Goal: Use online tool/utility: Use online tool/utility

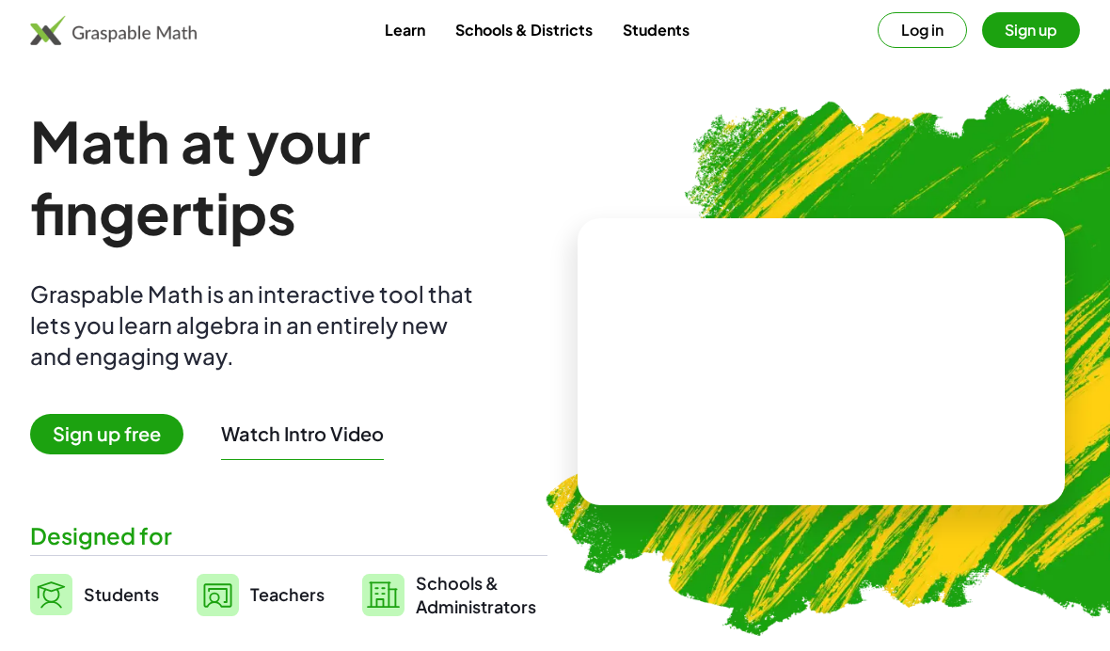
scroll to position [77, 0]
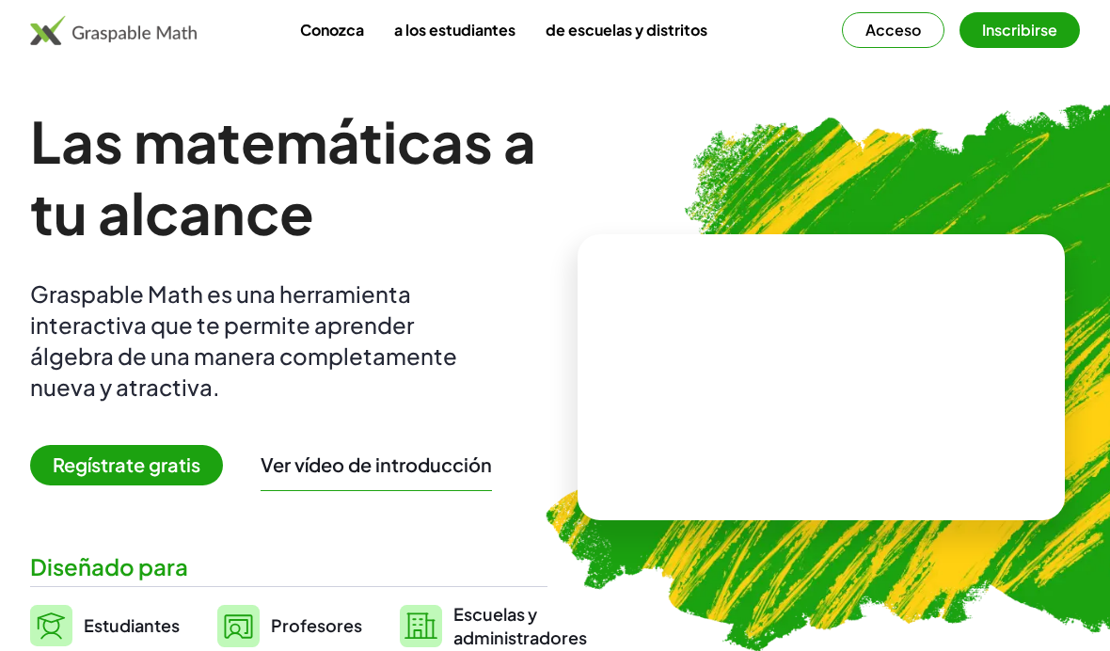
click at [891, 37] on font "Acceso" at bounding box center [894, 30] width 56 height 20
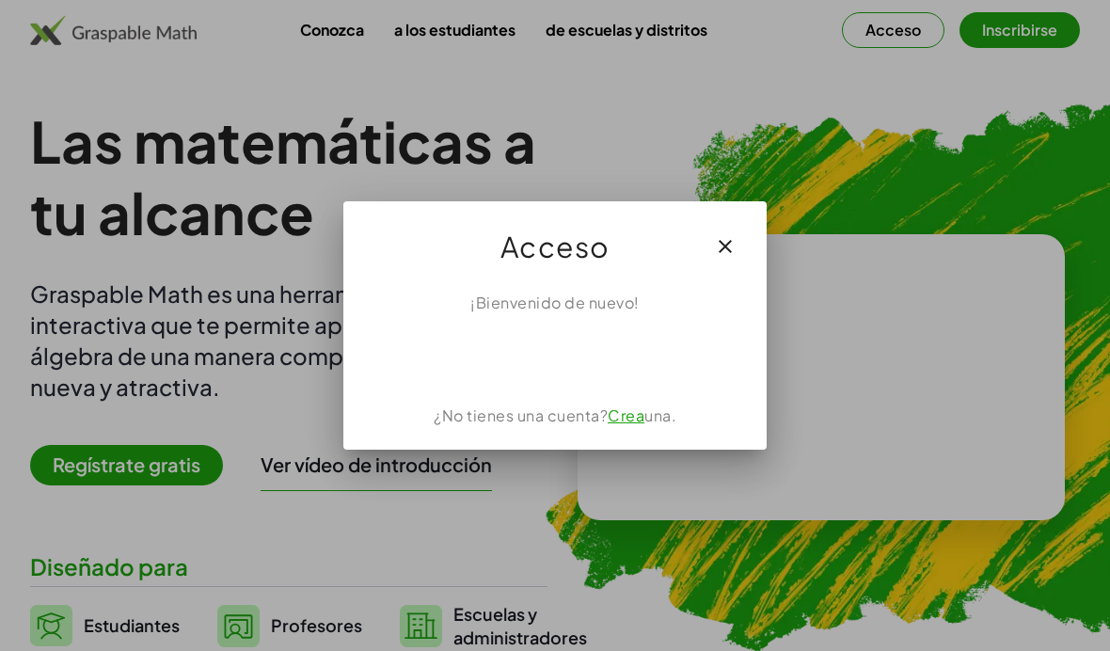
click at [602, 357] on div "Acceder con Google. Se abre en una pestaña nueva" at bounding box center [556, 355] width 180 height 41
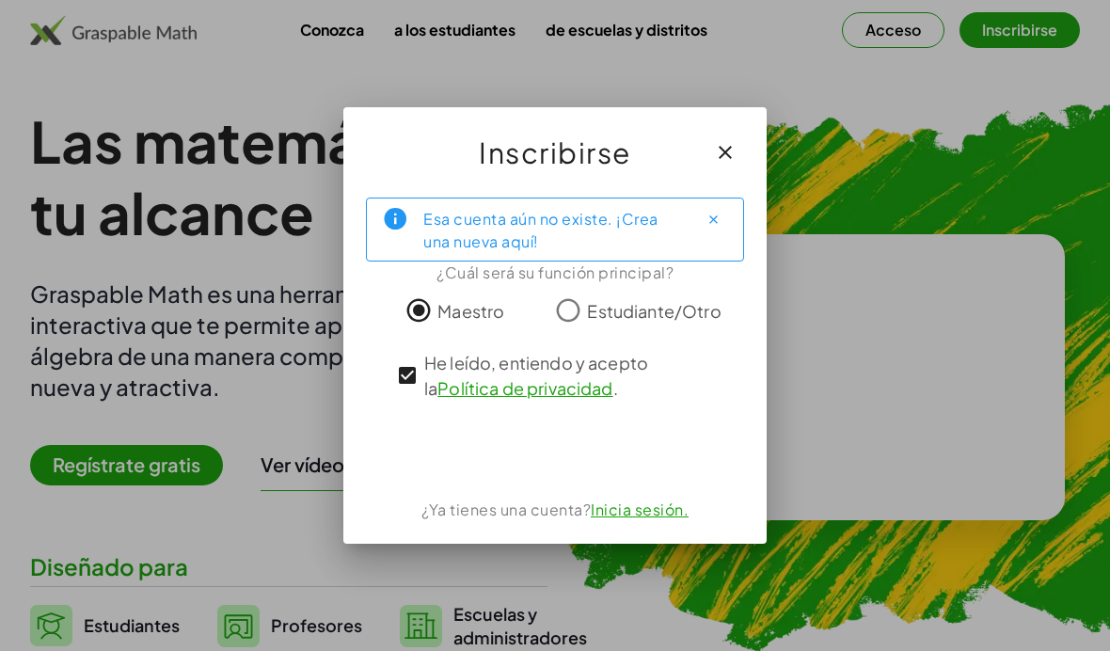
click at [589, 452] on div "Acceder con Google. Se abre en una pestaña nueva" at bounding box center [555, 449] width 198 height 41
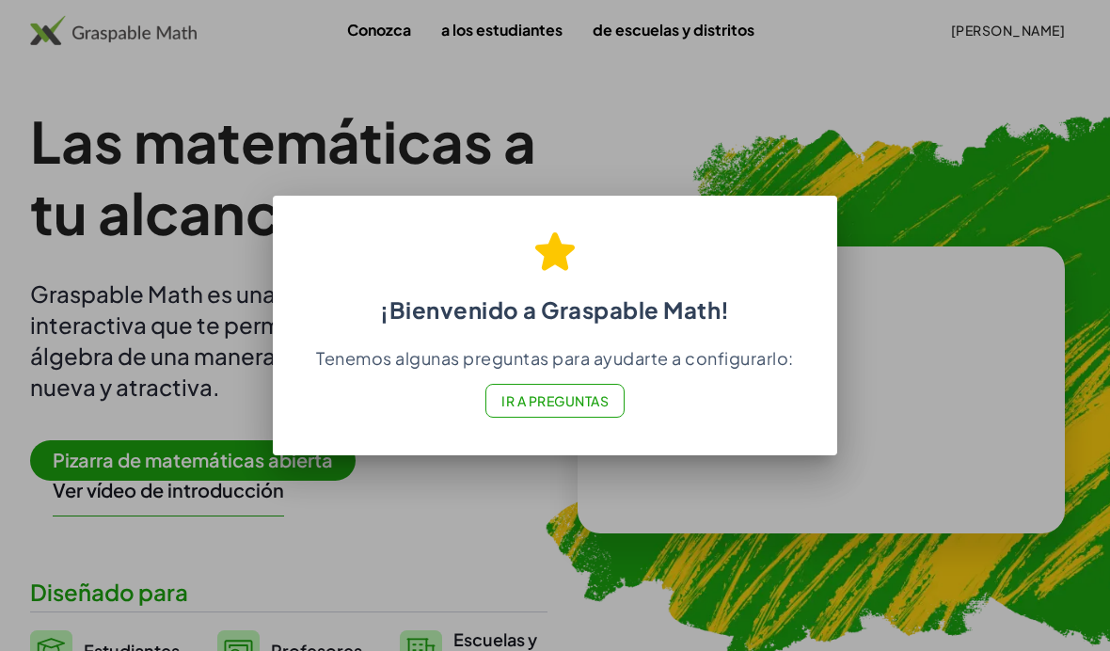
click at [584, 415] on button "Ir a Preguntas" at bounding box center [555, 401] width 139 height 34
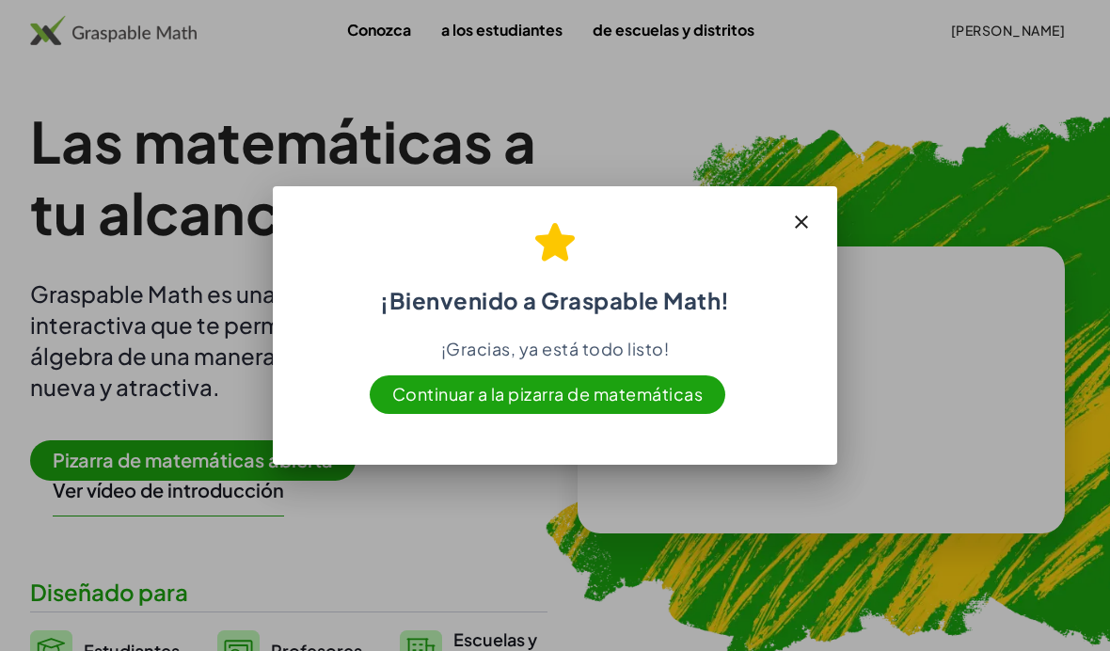
click at [822, 212] on button "button" at bounding box center [801, 222] width 45 height 45
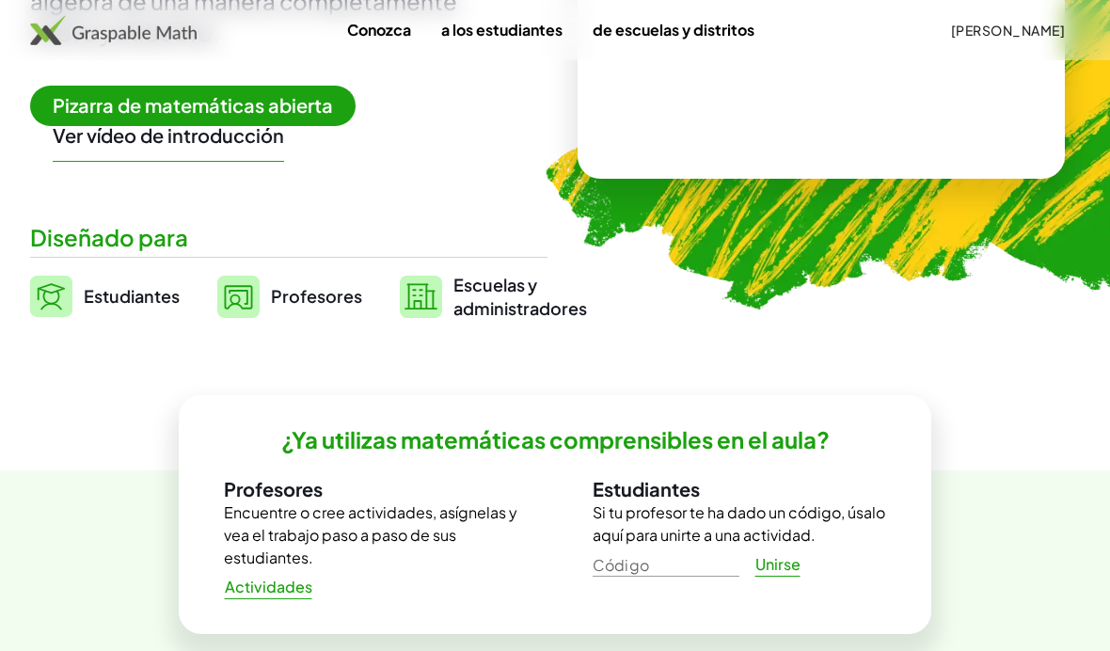
scroll to position [372, 0]
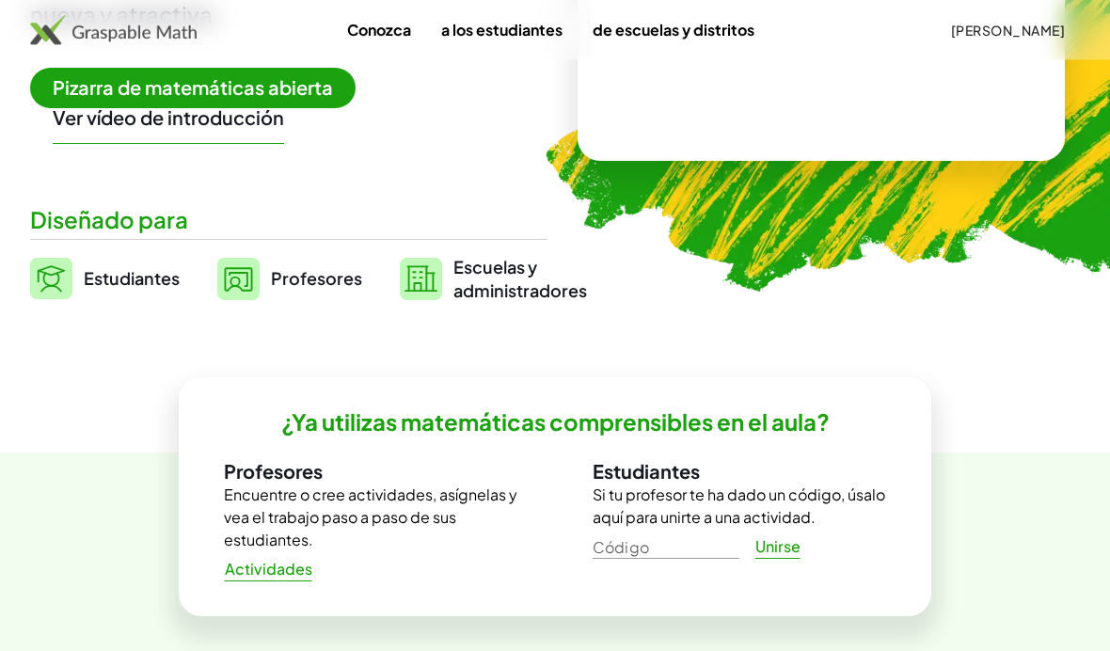
click at [323, 285] on font "Profesores" at bounding box center [316, 279] width 91 height 22
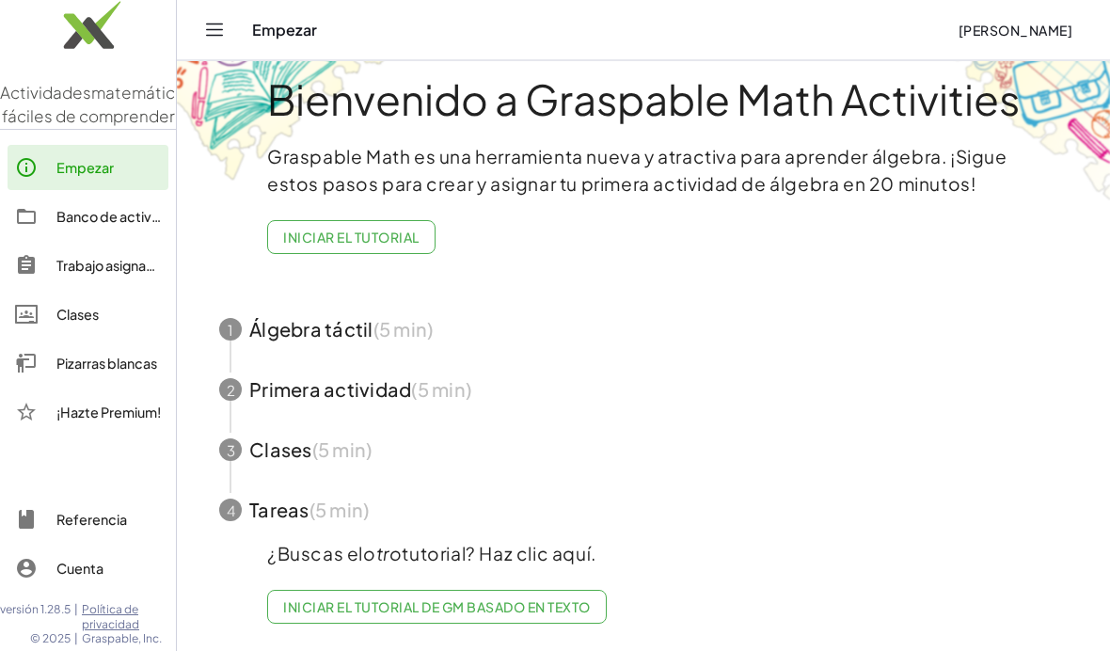
scroll to position [77, 0]
click at [589, 300] on span "button" at bounding box center [644, 330] width 894 height 60
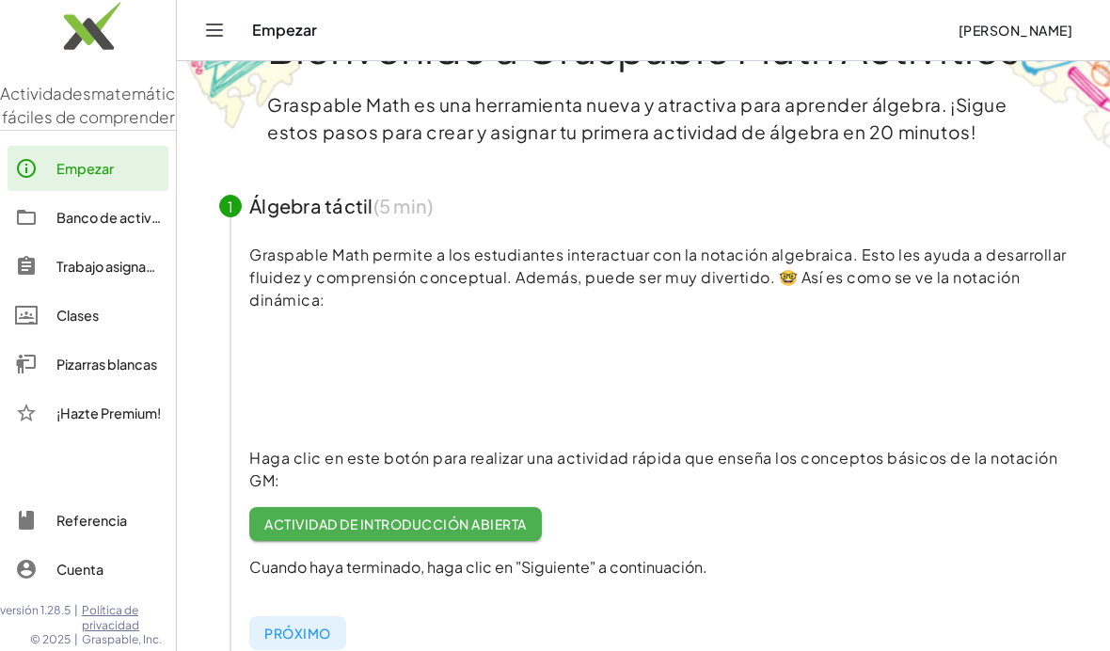
scroll to position [0, 0]
click at [119, 523] on font "Referencia" at bounding box center [91, 520] width 71 height 17
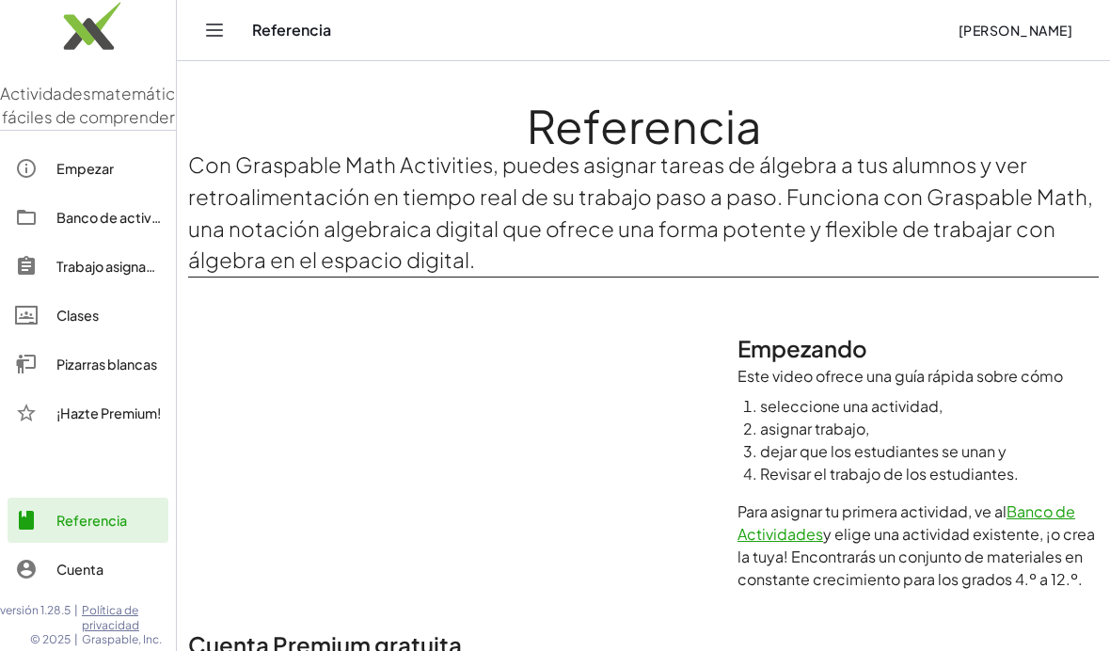
click at [124, 447] on div "Empezar Banco de actividades Trabajo asignado Clases Pizarras blancas ¡Hazte Pr…" at bounding box center [88, 292] width 176 height 309
click at [110, 436] on div "¡Hazte Premium!" at bounding box center [88, 413] width 161 height 45
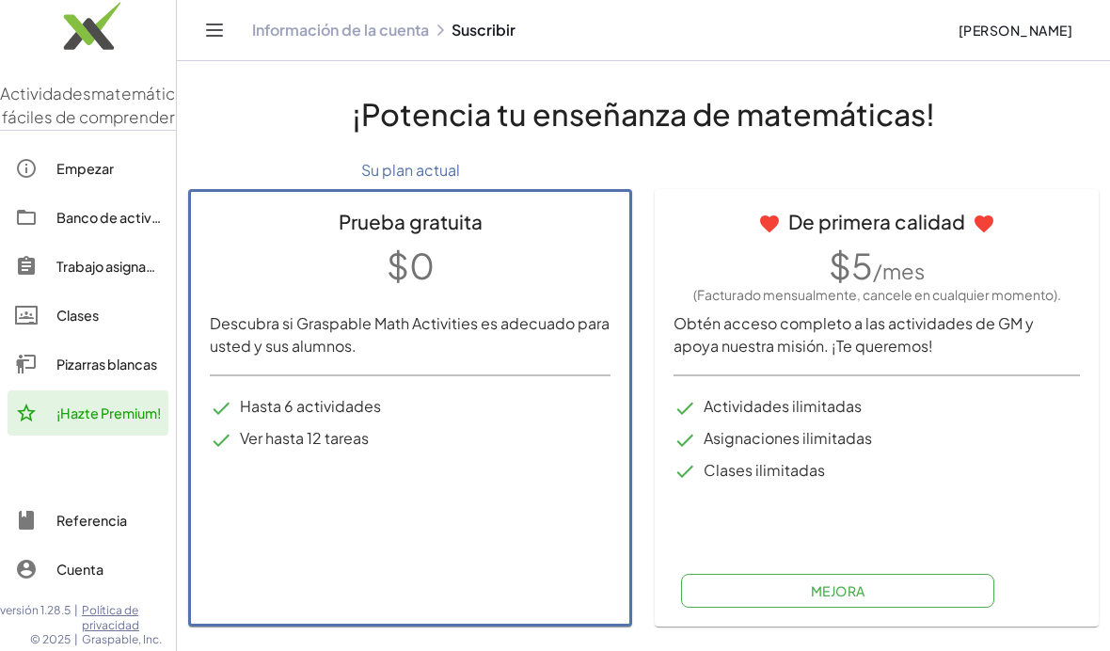
click at [128, 436] on div "¡Hazte Premium!" at bounding box center [88, 413] width 161 height 45
click at [84, 447] on div "Empezar Banco de actividades Trabajo asignado Clases Pizarras blancas ¡Hazte Pr…" at bounding box center [88, 292] width 176 height 309
click at [49, 436] on div "¡Hazte Premium!" at bounding box center [88, 413] width 161 height 45
click at [36, 424] on icon at bounding box center [26, 413] width 23 height 23
click at [35, 424] on icon at bounding box center [26, 413] width 23 height 23
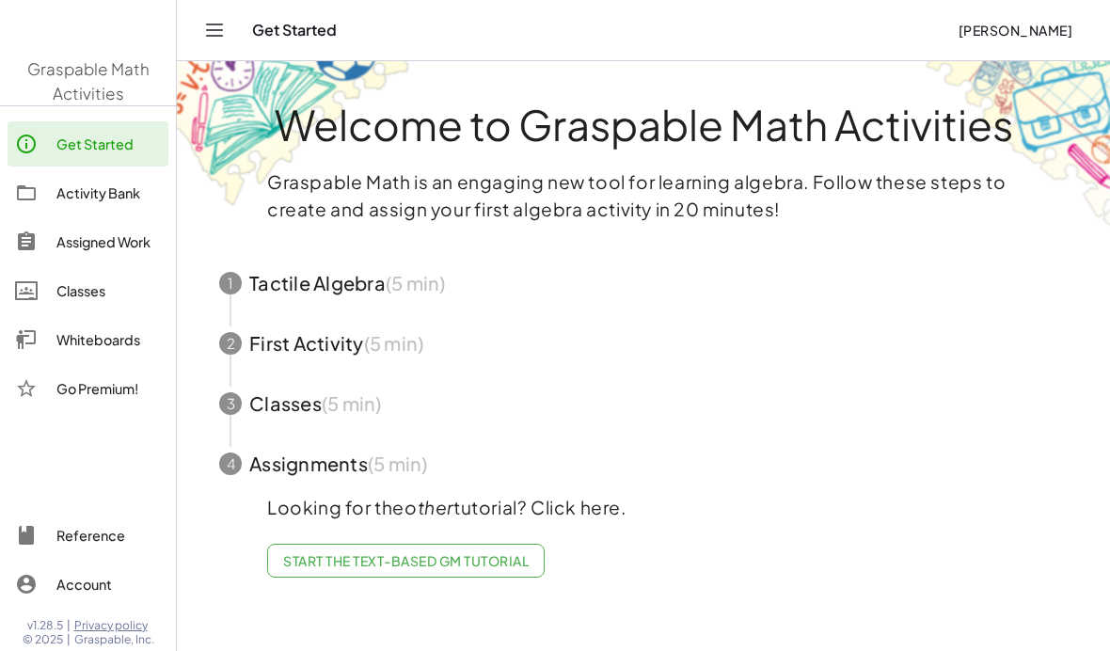
scroll to position [77, 0]
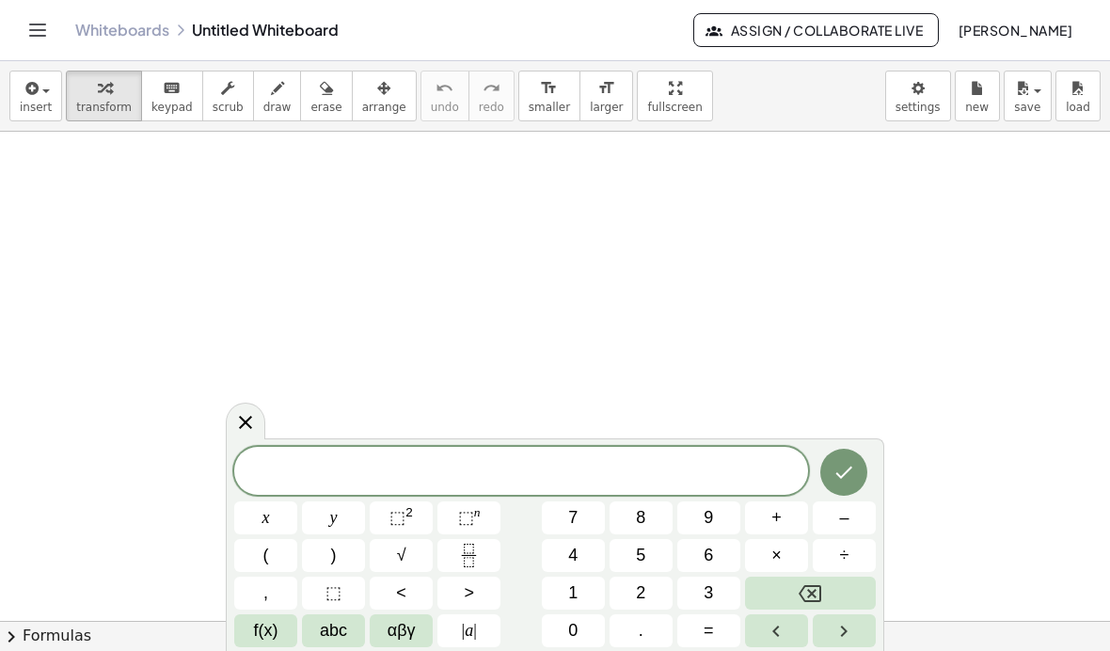
click at [253, 423] on icon at bounding box center [245, 422] width 23 height 23
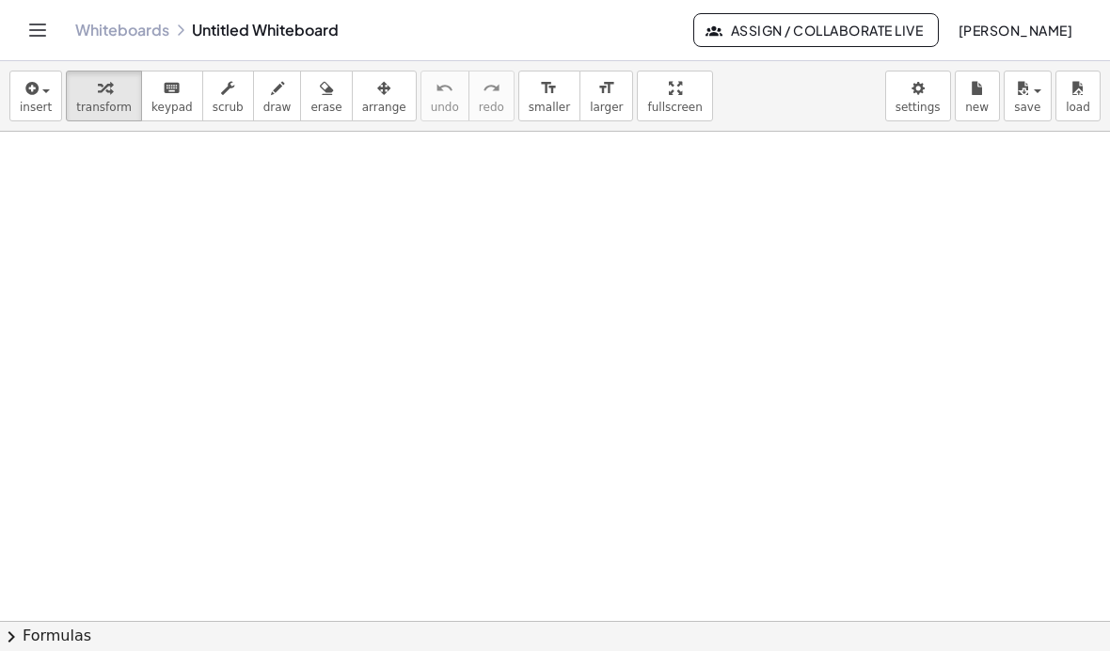
click at [11, 78] on button "insert" at bounding box center [35, 96] width 53 height 51
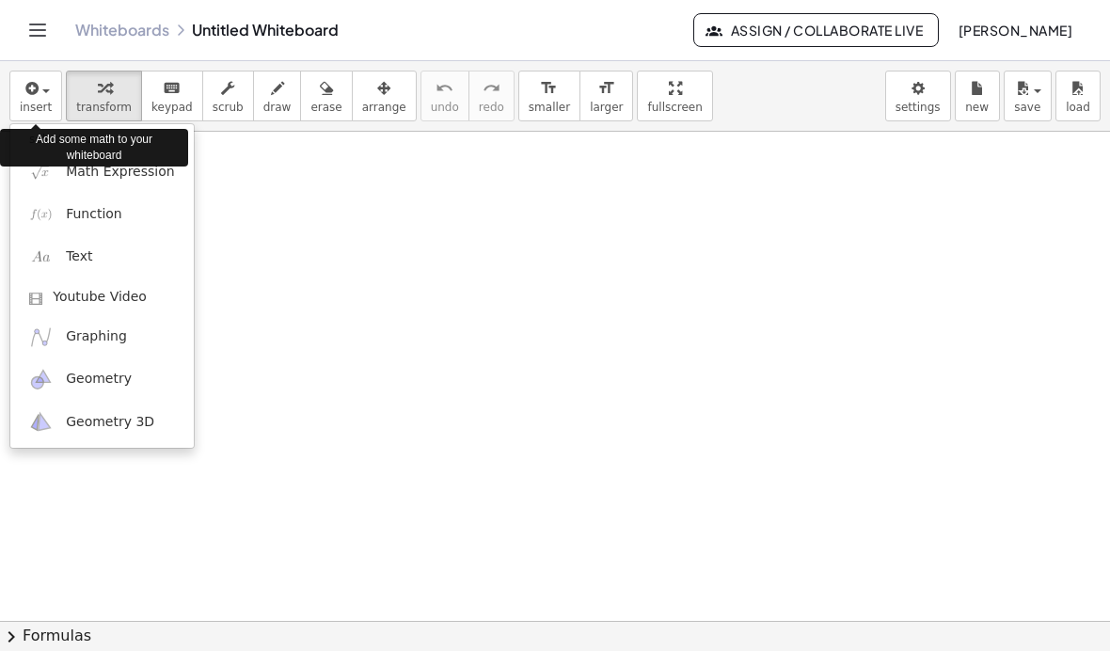
click at [262, 291] on div at bounding box center [555, 325] width 1110 height 651
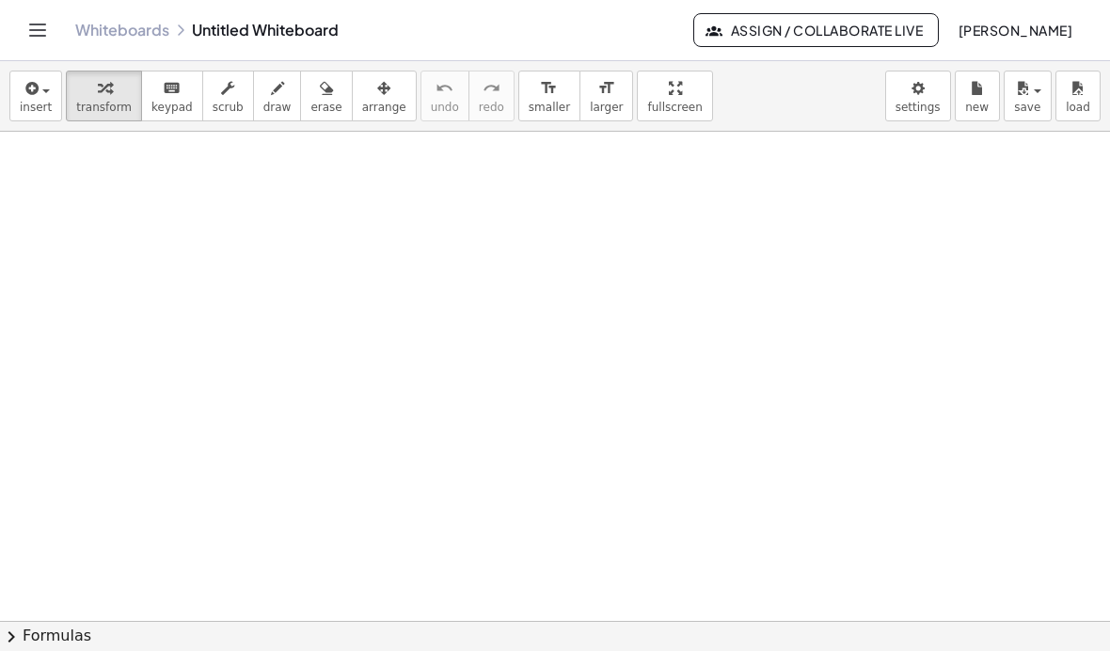
scroll to position [10, 0]
click at [50, 93] on div "button" at bounding box center [36, 87] width 32 height 23
click at [39, 92] on icon "button" at bounding box center [30, 88] width 17 height 23
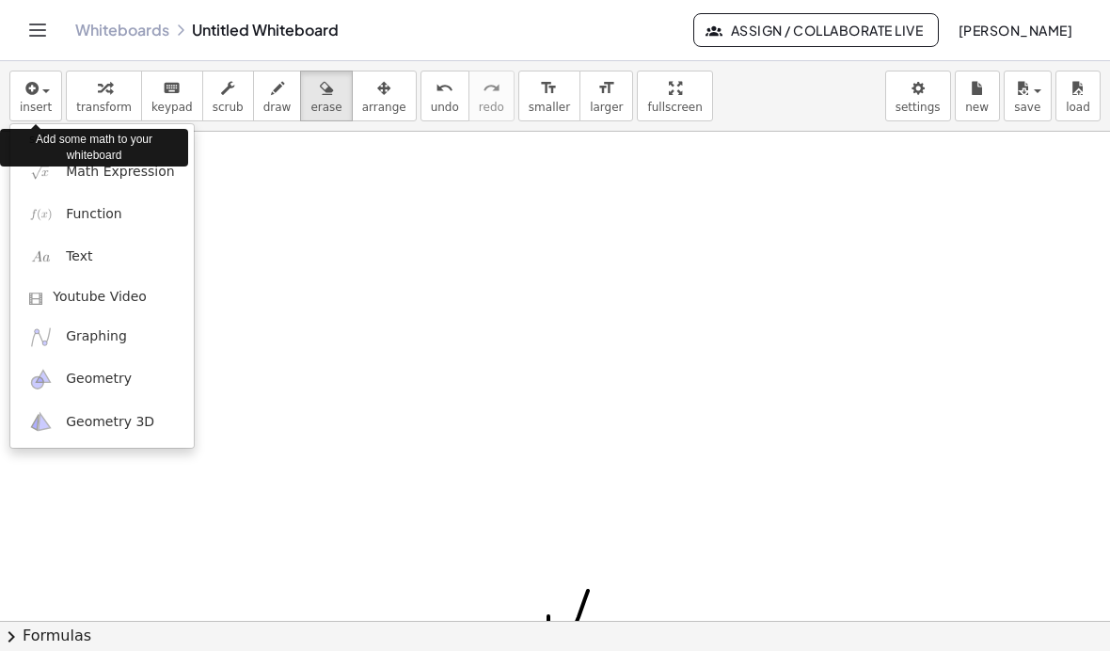
click at [157, 172] on span "Math Expression" at bounding box center [120, 172] width 108 height 19
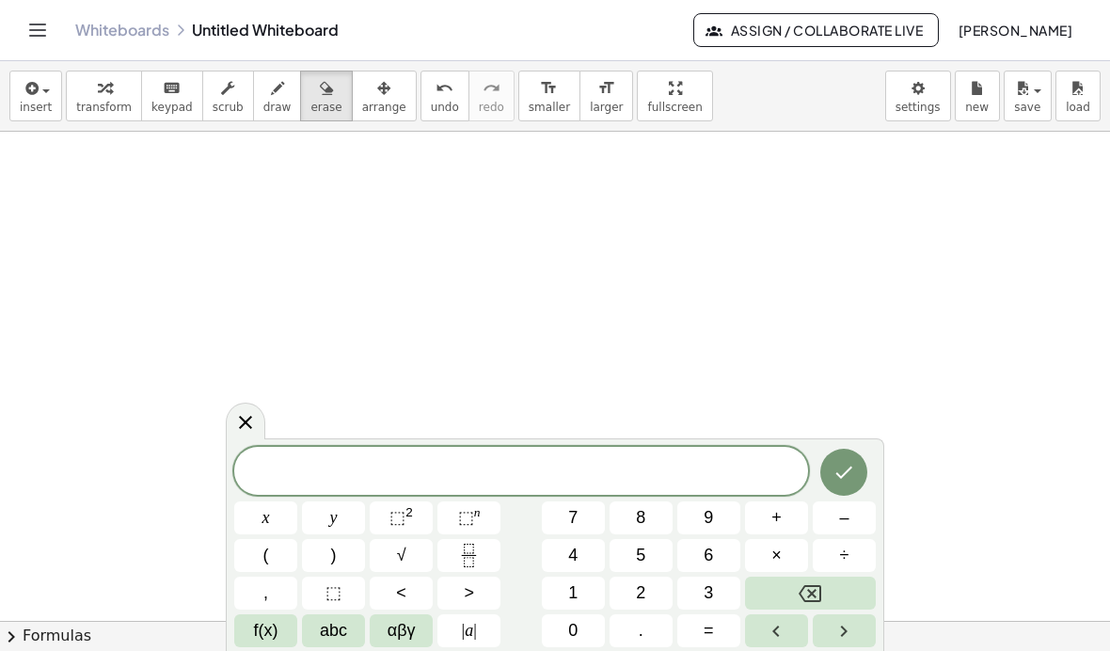
scroll to position [77, 0]
click at [535, 458] on div at bounding box center [521, 471] width 574 height 48
click at [248, 424] on icon at bounding box center [245, 423] width 23 height 23
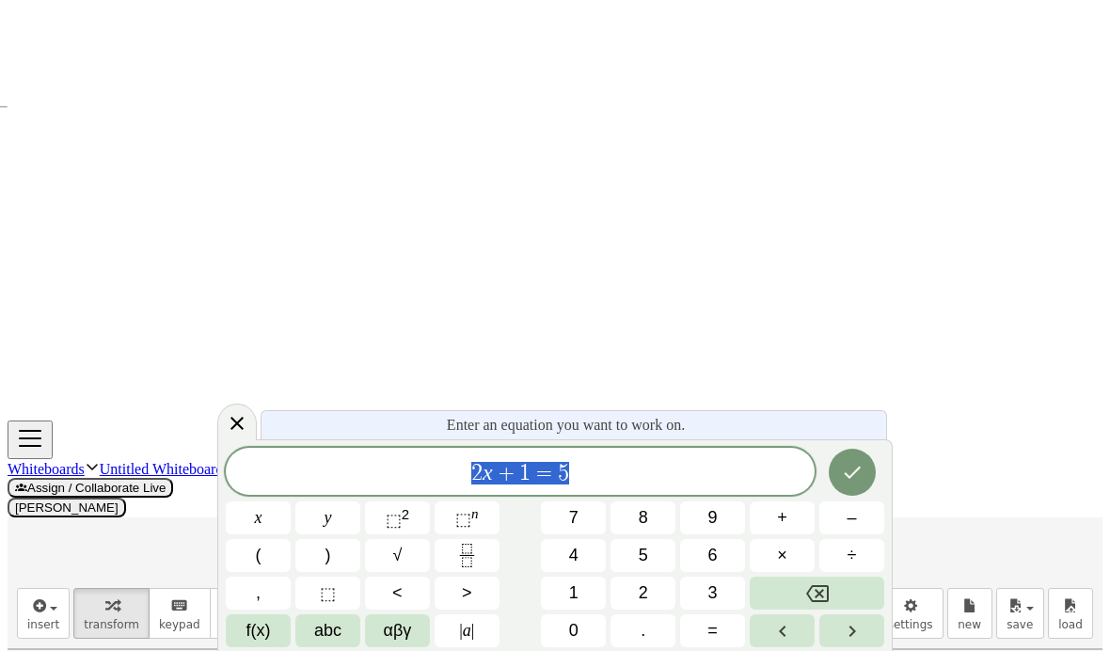
click at [45, 618] on span "insert" at bounding box center [43, 624] width 32 height 13
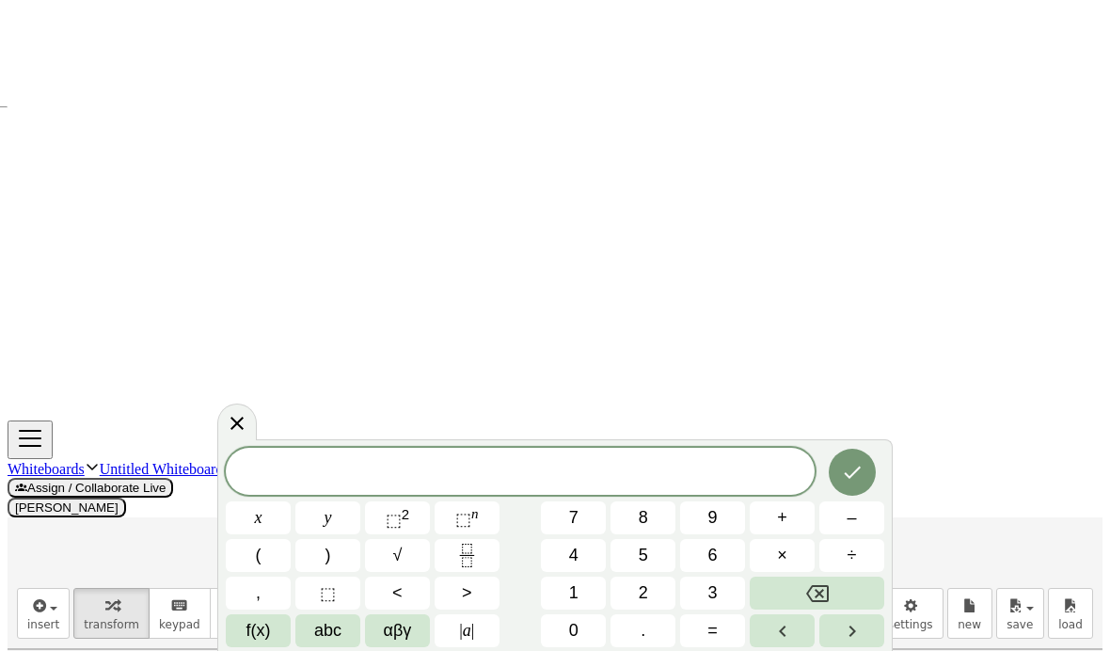
scroll to position [75, 0]
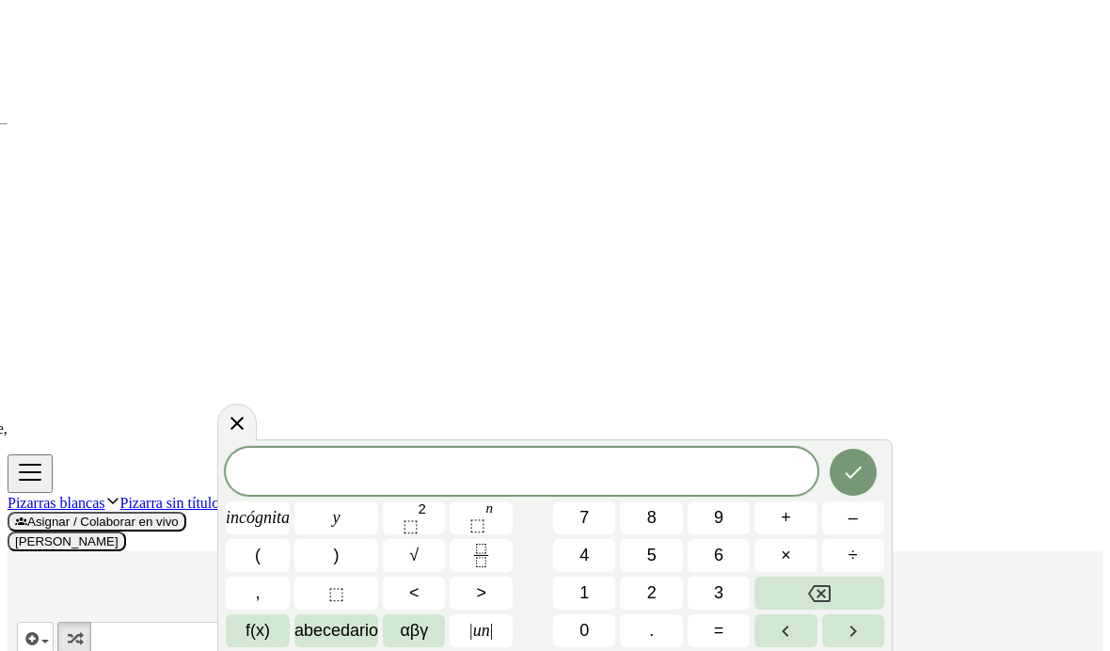
click at [41, 640] on span "button" at bounding box center [45, 642] width 8 height 4
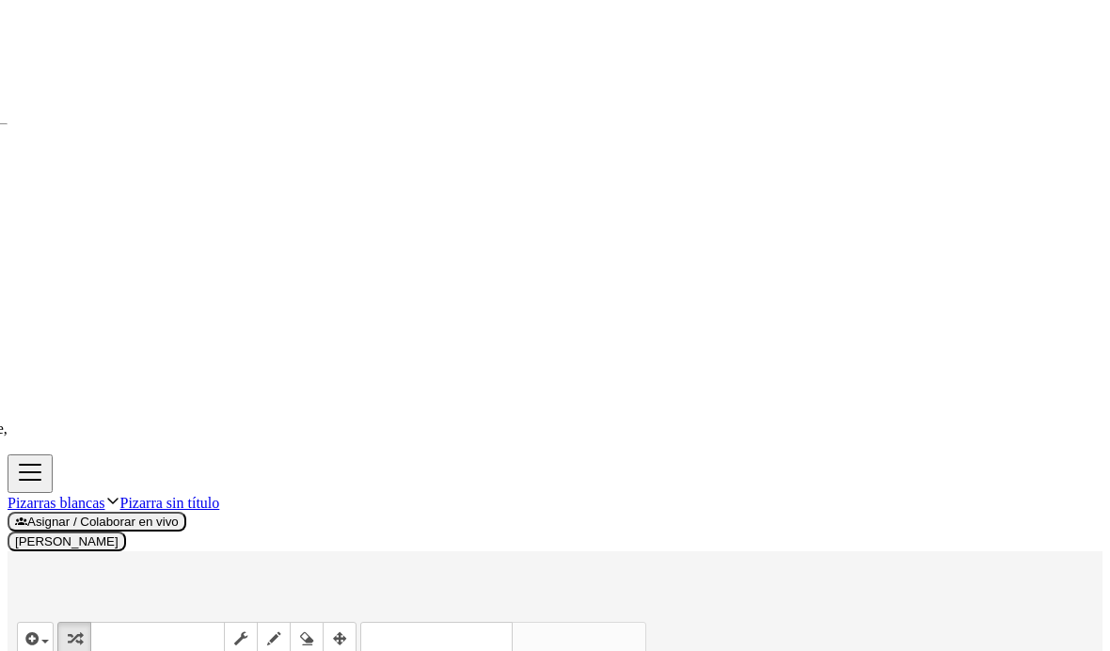
click at [39, 627] on div "button" at bounding box center [35, 638] width 27 height 23
click at [423, 353] on div at bounding box center [555, 325] width 1110 height 651
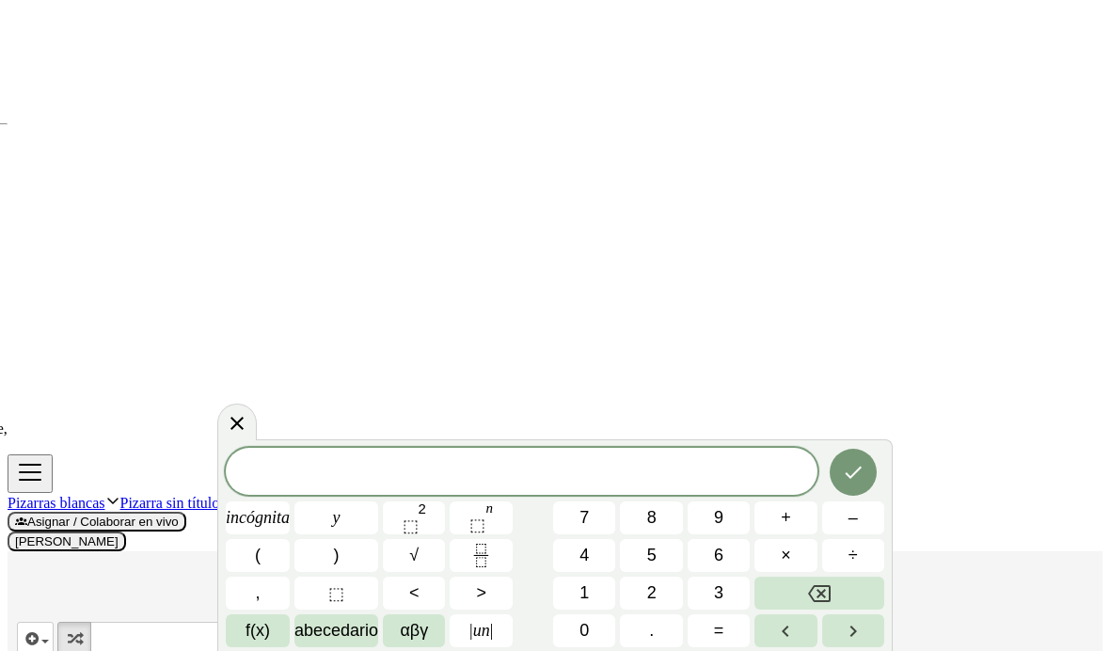
click at [37, 627] on div "button" at bounding box center [35, 638] width 27 height 23
click at [588, 503] on button "7" at bounding box center [584, 518] width 62 height 33
click at [246, 410] on div at bounding box center [237, 422] width 40 height 37
click at [649, 471] on span "7" at bounding box center [522, 473] width 592 height 26
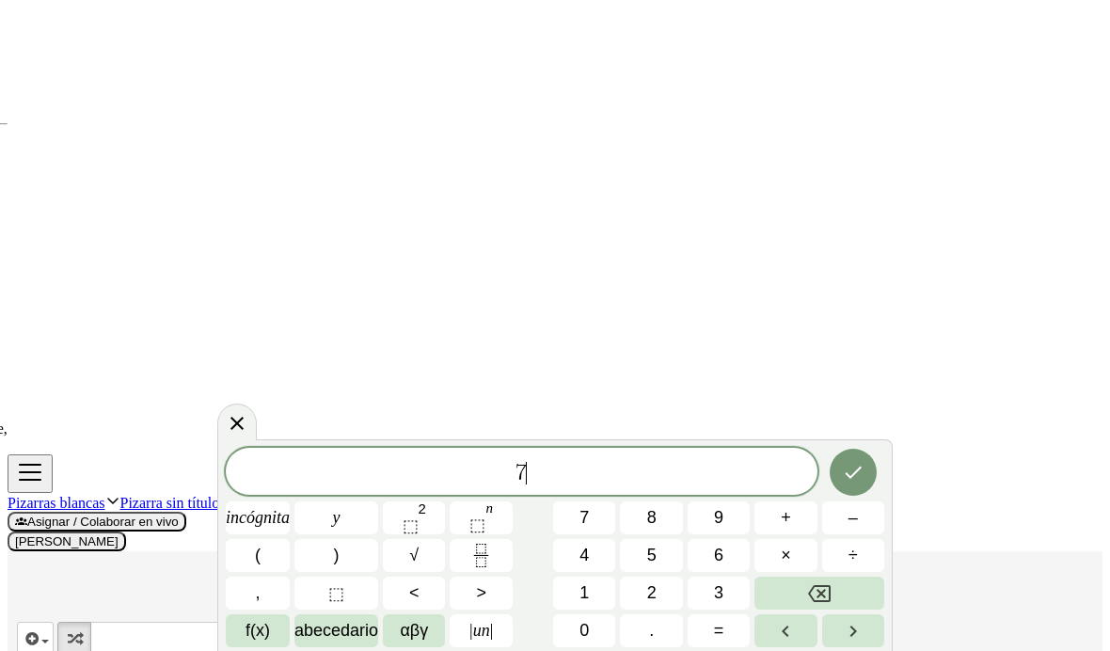
click at [244, 426] on icon at bounding box center [237, 423] width 13 height 13
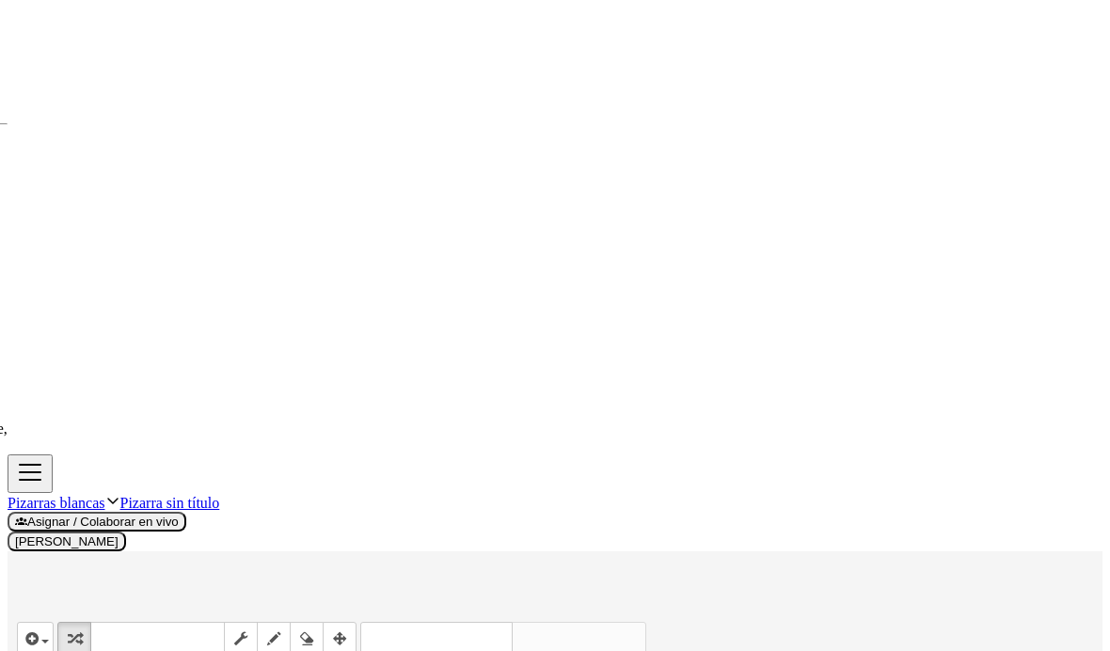
click at [37, 627] on div "button" at bounding box center [35, 638] width 27 height 23
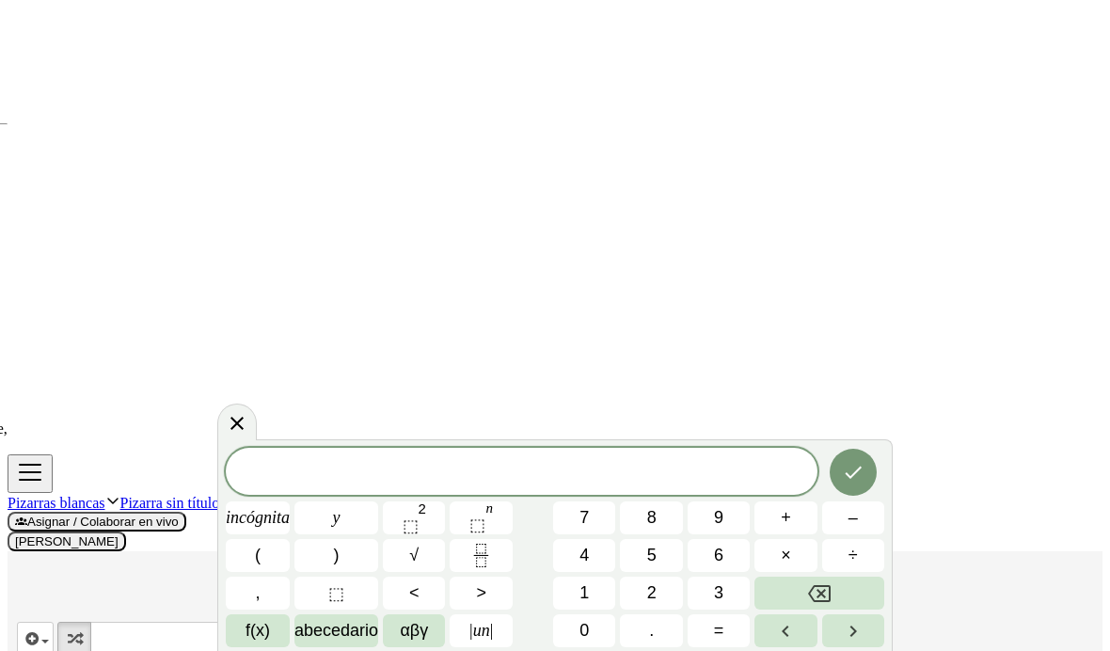
click at [608, 508] on button "7" at bounding box center [584, 518] width 62 height 33
click at [663, 517] on button "8" at bounding box center [651, 518] width 62 height 33
click at [823, 593] on icon "Retroceso" at bounding box center [819, 593] width 23 height 17
click at [822, 597] on icon "Retroceso" at bounding box center [819, 594] width 23 height 23
click at [673, 583] on button "2" at bounding box center [651, 593] width 62 height 33
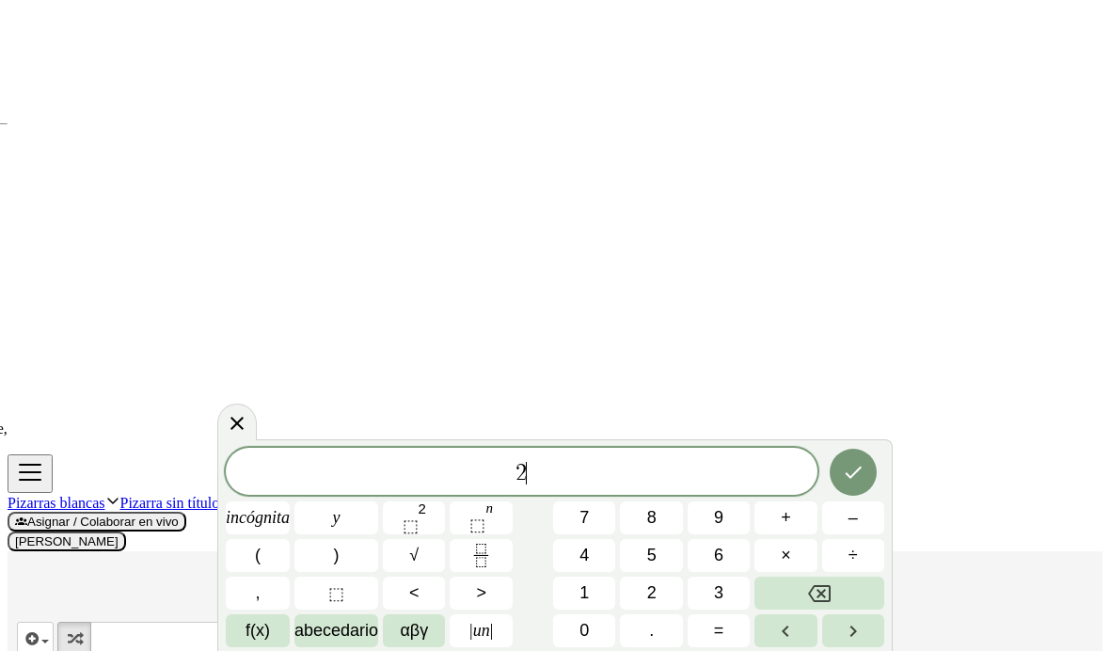
click at [785, 551] on font "×" at bounding box center [786, 555] width 10 height 19
click at [829, 589] on button "Retroceso" at bounding box center [820, 593] width 130 height 33
click at [362, 640] on font "abecedario" at bounding box center [337, 630] width 84 height 19
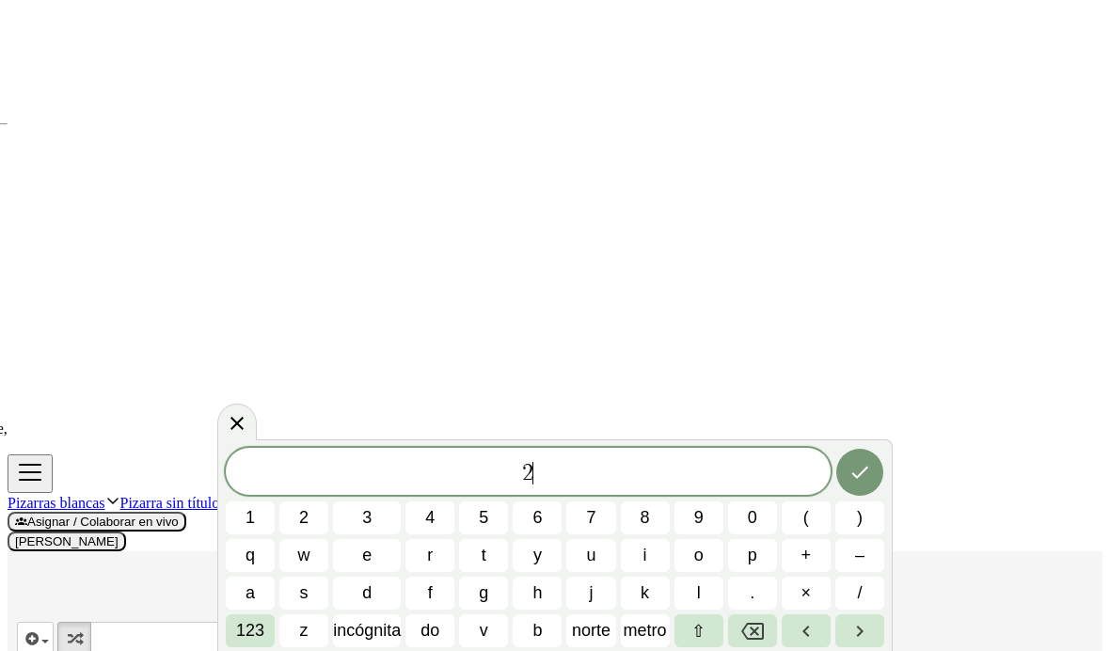
click at [813, 590] on button "×" at bounding box center [806, 593] width 49 height 33
click at [802, 594] on span "×" at bounding box center [807, 593] width 10 height 20
click at [802, 593] on span "×" at bounding box center [807, 593] width 10 height 20
click at [755, 624] on icon "Retroceso" at bounding box center [753, 631] width 23 height 17
click at [754, 623] on icon "Retroceso" at bounding box center [753, 631] width 23 height 17
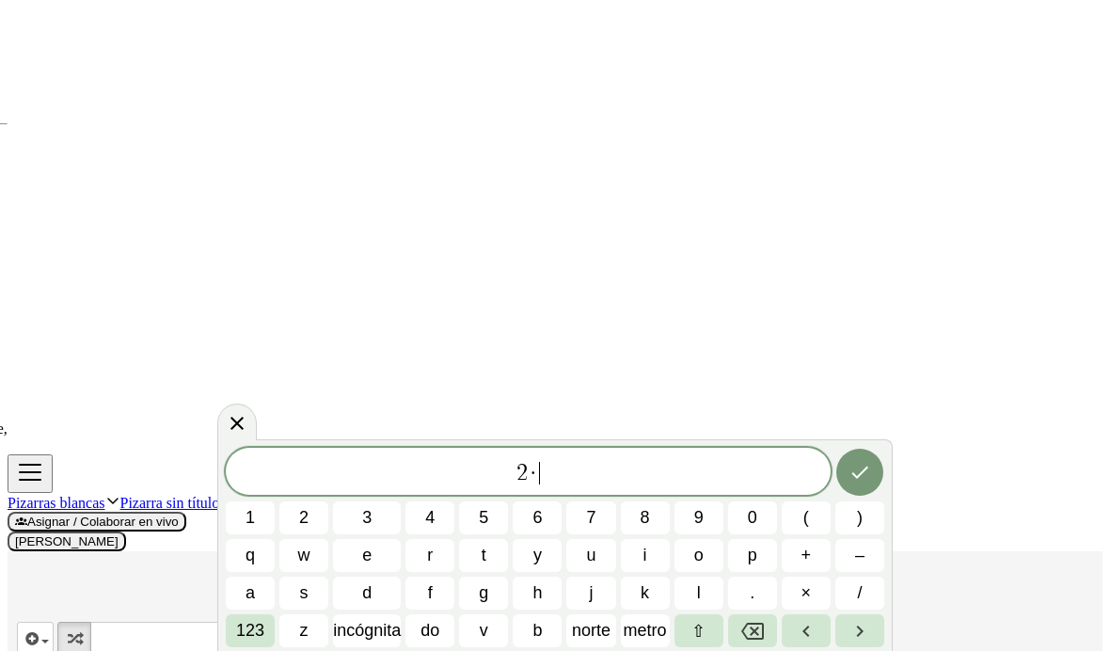
click at [758, 634] on icon "Retroceso" at bounding box center [753, 631] width 23 height 23
click at [548, 557] on button "y" at bounding box center [537, 555] width 49 height 33
click at [855, 555] on span "–" at bounding box center [859, 556] width 9 height 20
click at [596, 534] on button "7" at bounding box center [591, 518] width 49 height 33
click at [309, 637] on font "z" at bounding box center [304, 630] width 8 height 19
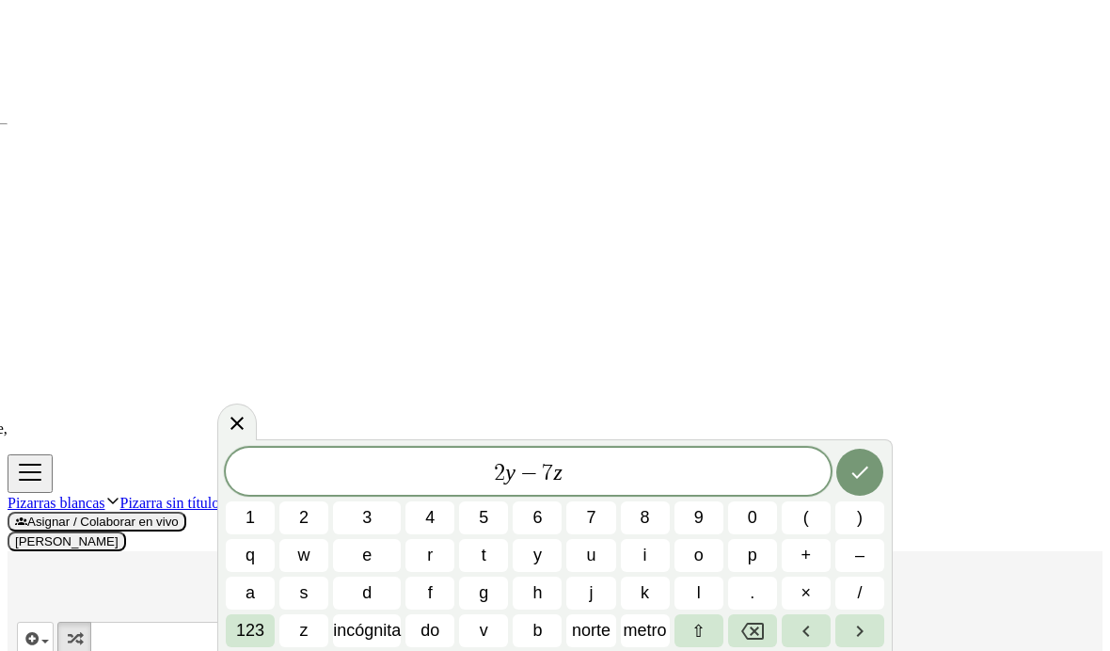
click at [264, 630] on font "123" at bounding box center [250, 630] width 28 height 19
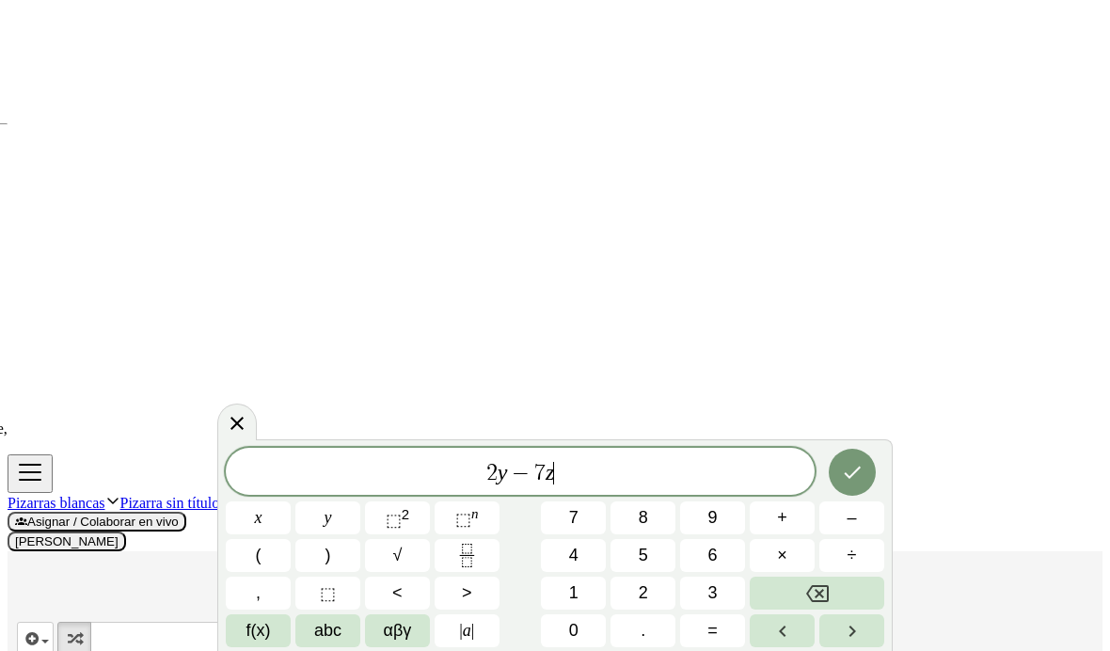
click at [823, 591] on button "Backspace" at bounding box center [817, 593] width 135 height 33
click at [719, 627] on button "=" at bounding box center [712, 631] width 65 height 33
click at [588, 583] on button "1" at bounding box center [573, 593] width 65 height 33
click at [699, 584] on button "3" at bounding box center [712, 593] width 65 height 33
click at [846, 472] on icon "Hecho" at bounding box center [852, 473] width 17 height 12
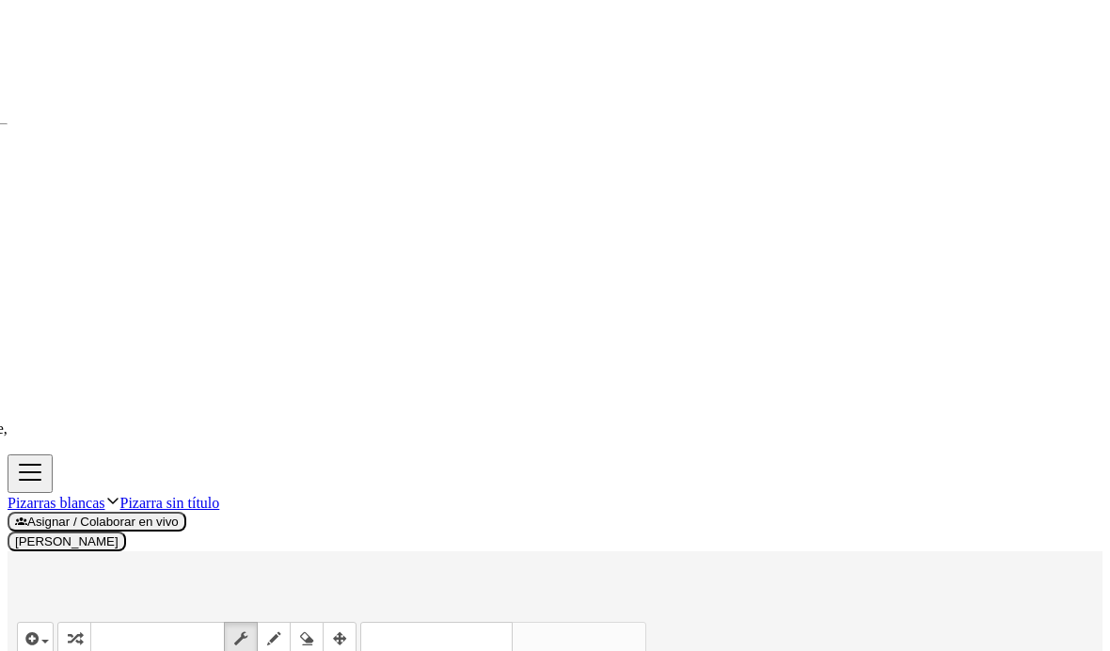
click at [40, 465] on icon "Cambiar navegación" at bounding box center [30, 472] width 21 height 15
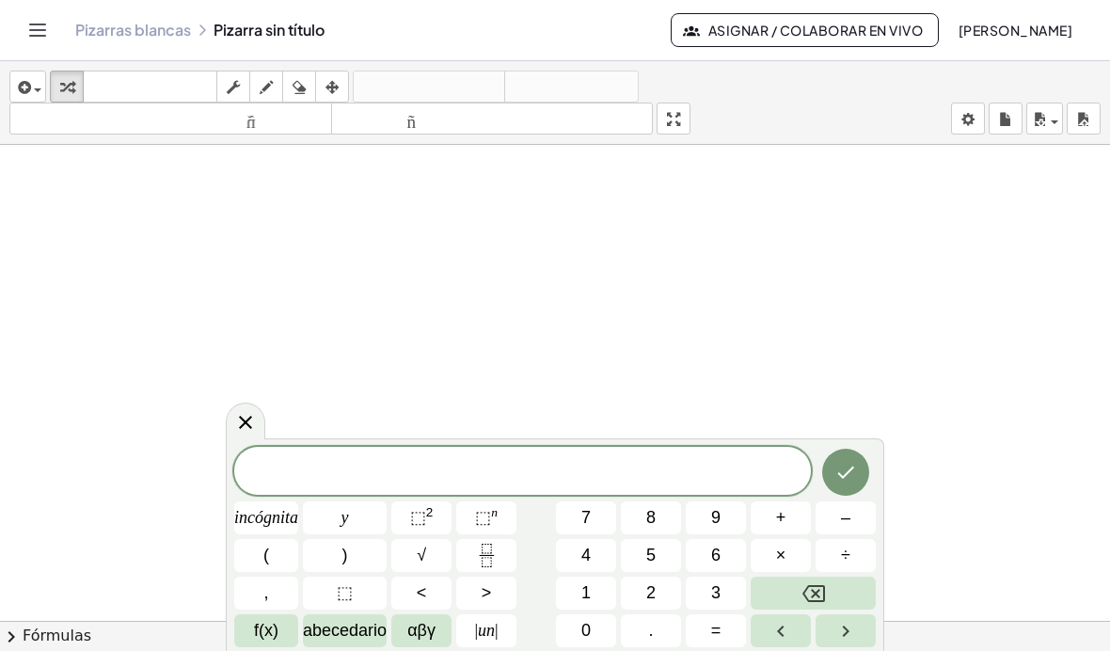
click at [37, 86] on div "button" at bounding box center [27, 86] width 27 height 23
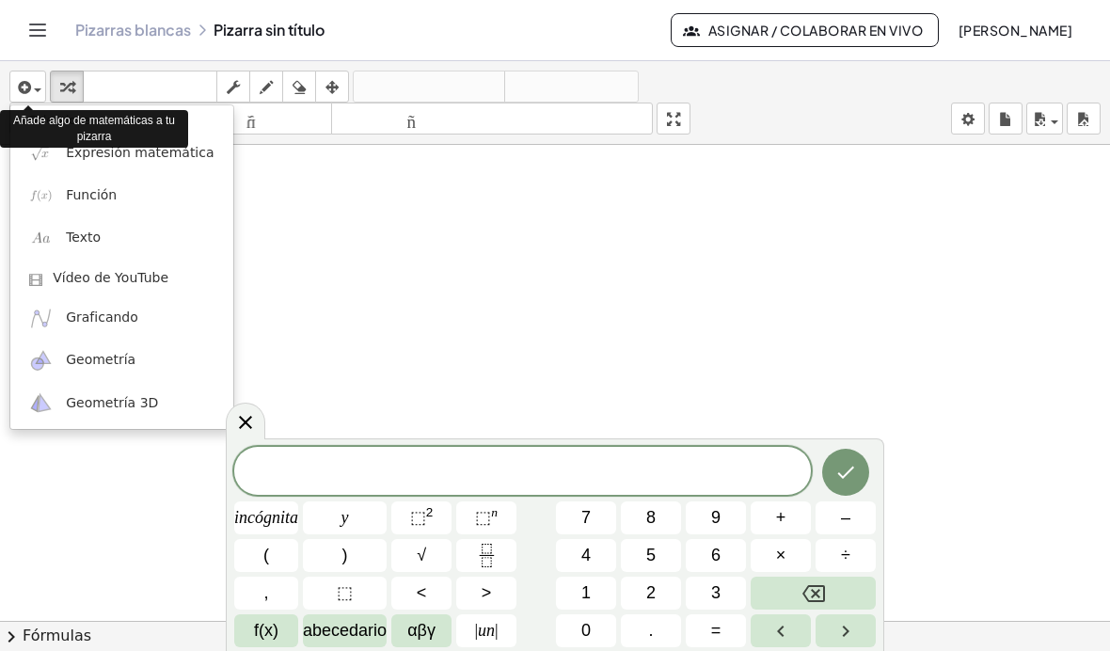
click at [121, 240] on link "Texto" at bounding box center [121, 238] width 223 height 42
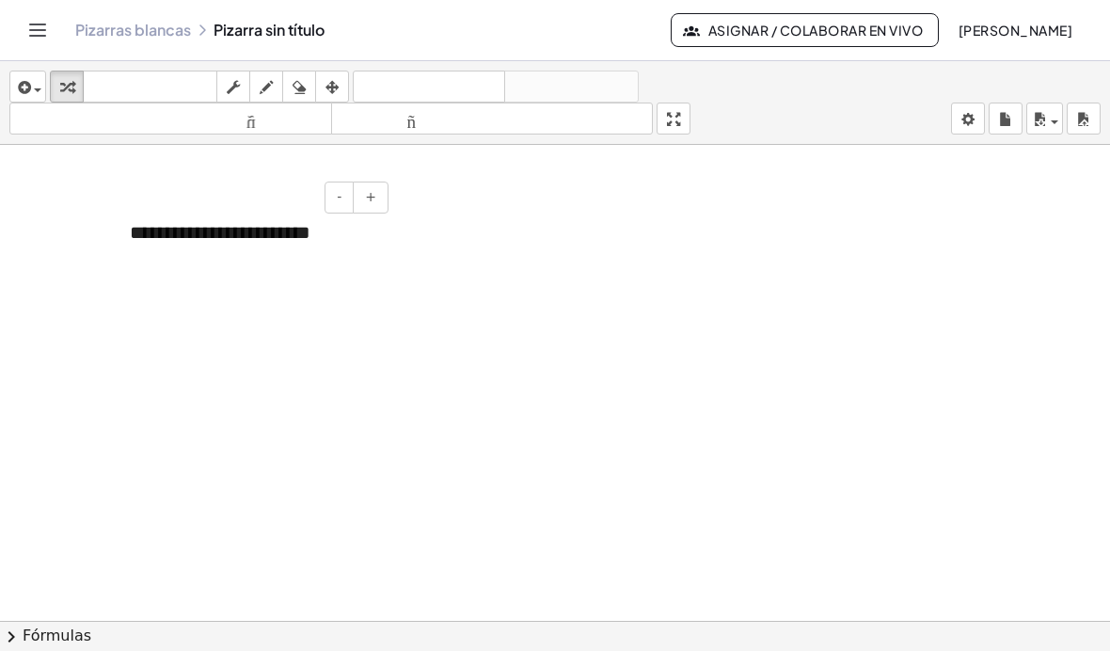
click at [204, 240] on font "**********" at bounding box center [220, 232] width 181 height 19
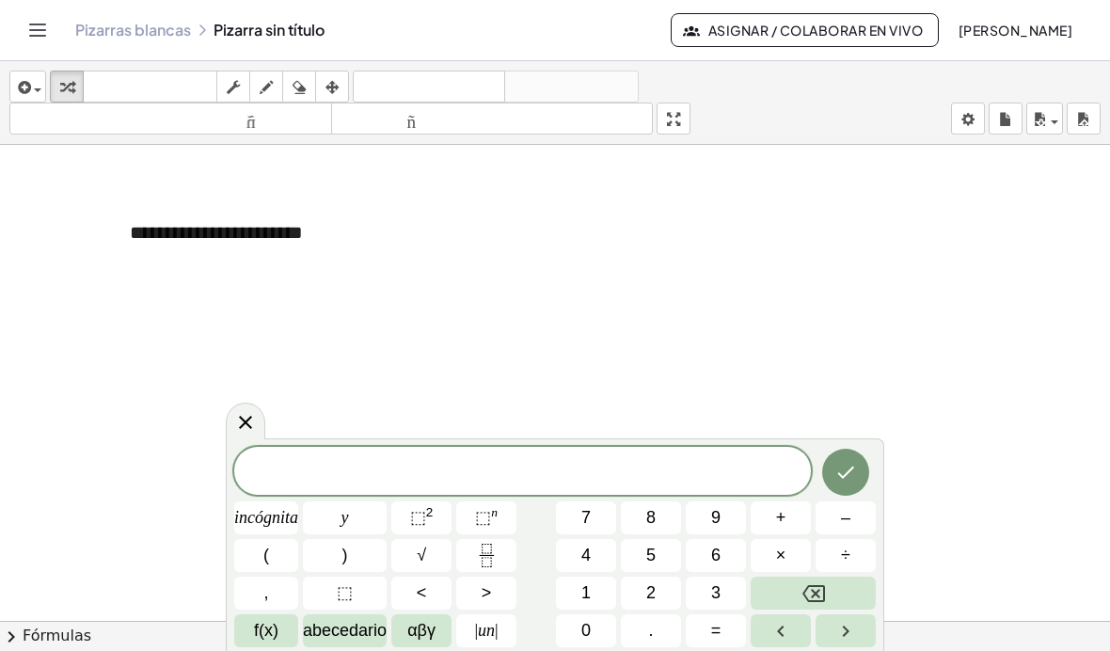
click at [647, 586] on font "2" at bounding box center [651, 592] width 9 height 19
click at [360, 635] on font "abecedario" at bounding box center [345, 630] width 84 height 19
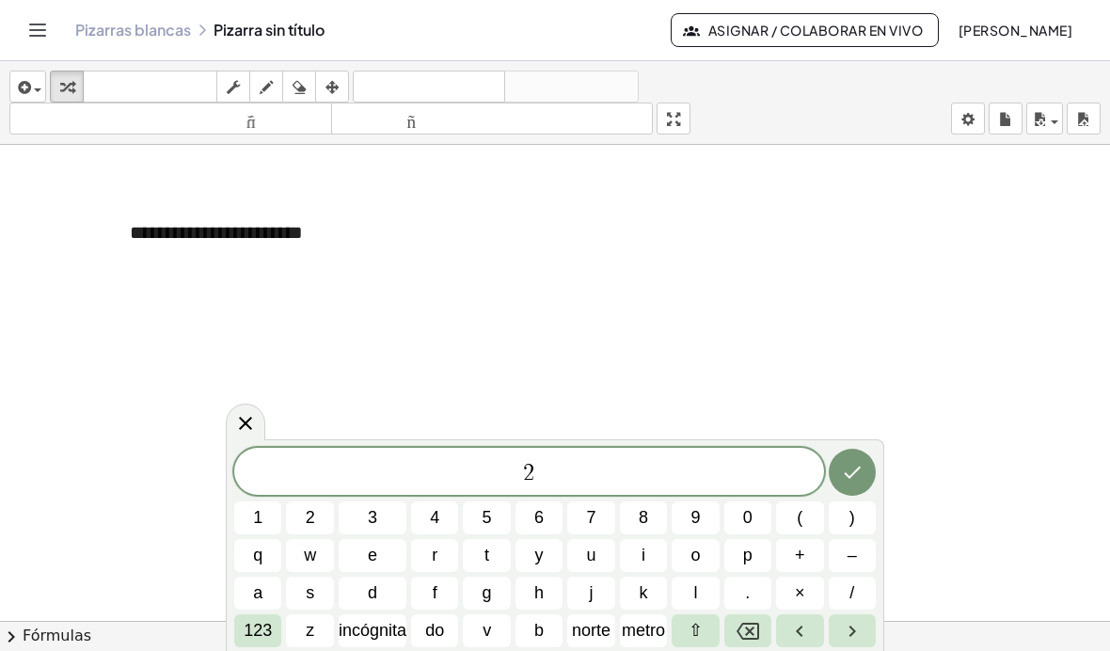
click at [545, 566] on button "y" at bounding box center [539, 555] width 47 height 33
click at [860, 566] on button "–" at bounding box center [852, 555] width 47 height 33
click at [266, 515] on button "1" at bounding box center [257, 518] width 47 height 33
click at [599, 525] on button "7" at bounding box center [590, 518] width 47 height 33
click at [382, 634] on font "incógnita" at bounding box center [373, 630] width 68 height 19
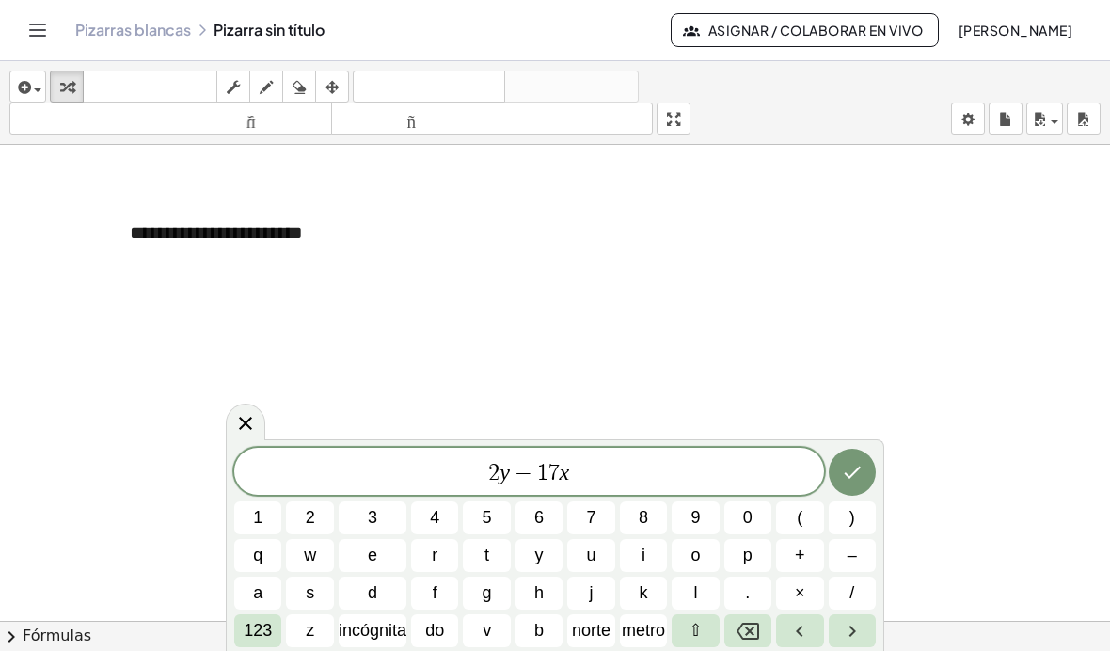
click at [758, 625] on icon "Retroceso" at bounding box center [748, 631] width 23 height 23
click at [271, 635] on font "123" at bounding box center [258, 630] width 28 height 19
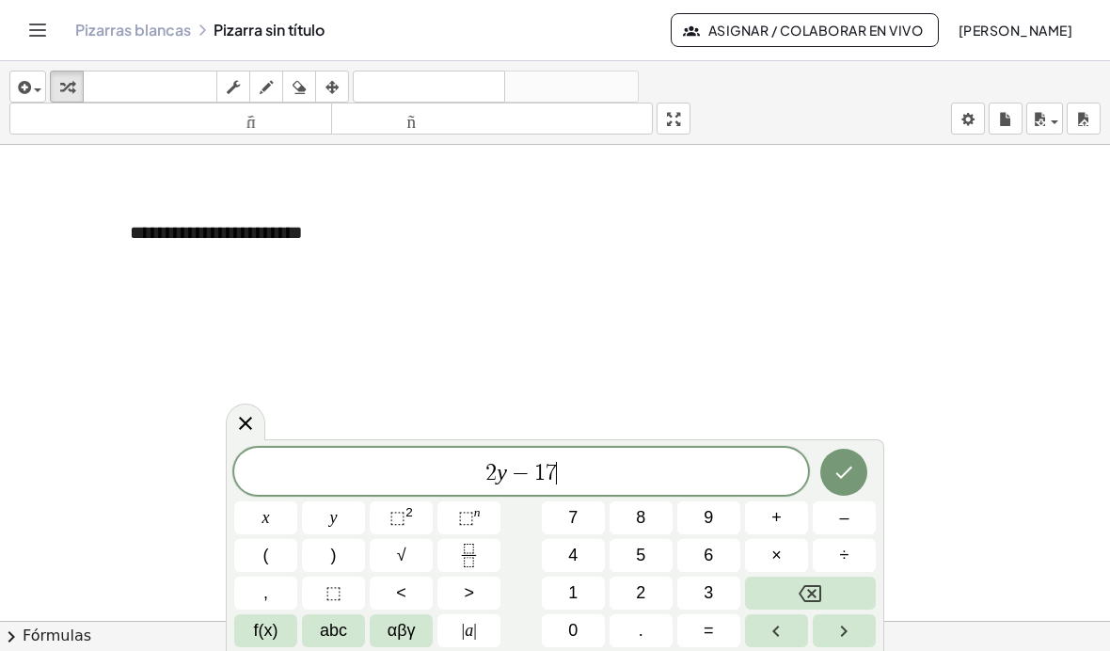
click at [729, 627] on button "=" at bounding box center [709, 631] width 63 height 33
click at [598, 587] on button "1" at bounding box center [573, 593] width 63 height 33
click at [723, 586] on button "3" at bounding box center [709, 593] width 63 height 33
click at [851, 478] on icon "Hecho" at bounding box center [844, 472] width 23 height 23
click at [40, 88] on span "button" at bounding box center [38, 90] width 8 height 4
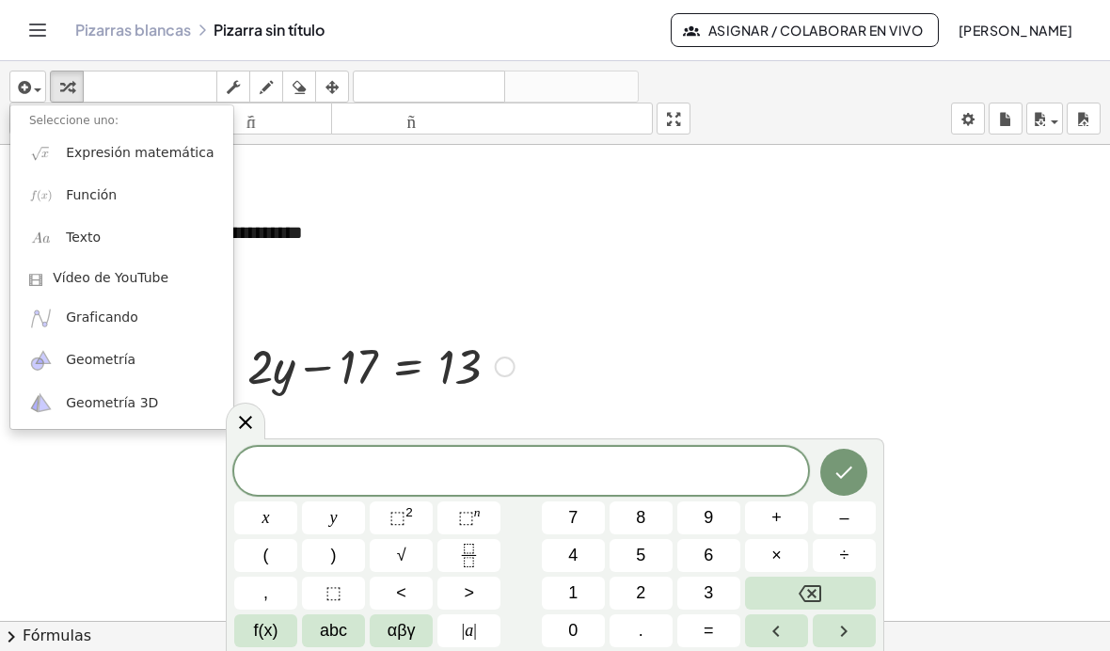
click at [186, 244] on link "Texto" at bounding box center [121, 238] width 223 height 42
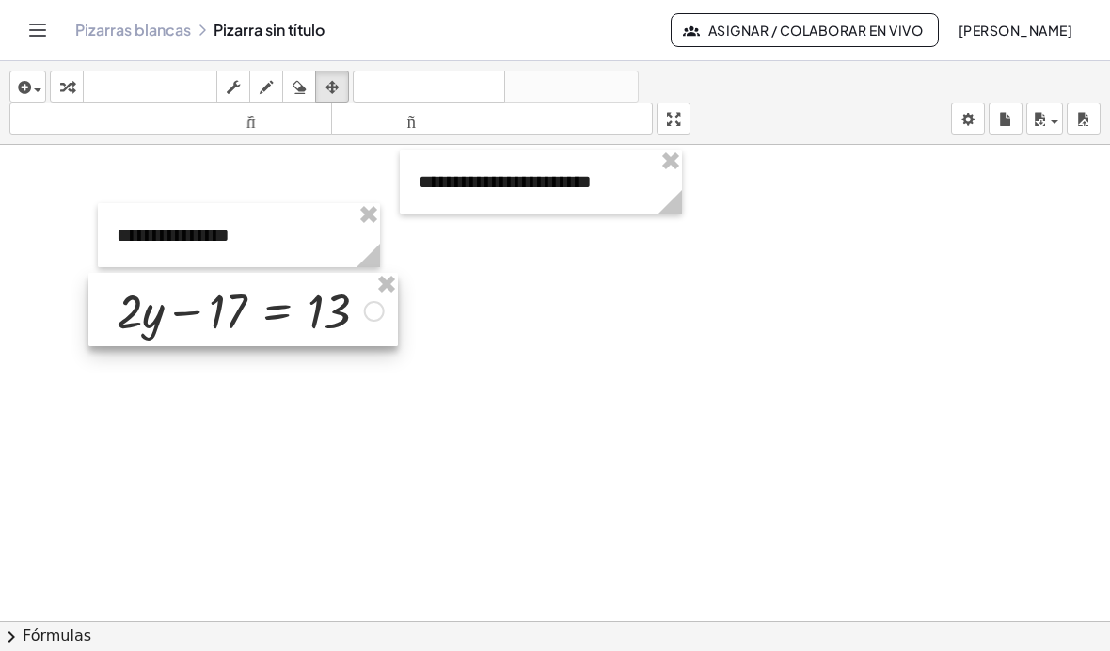
click at [233, 310] on div at bounding box center [243, 309] width 310 height 73
drag, startPoint x: 226, startPoint y: 311, endPoint x: 237, endPoint y: 309, distance: 11.4
click at [237, 309] on div at bounding box center [255, 307] width 310 height 73
click at [237, 309] on div at bounding box center [255, 308] width 310 height 73
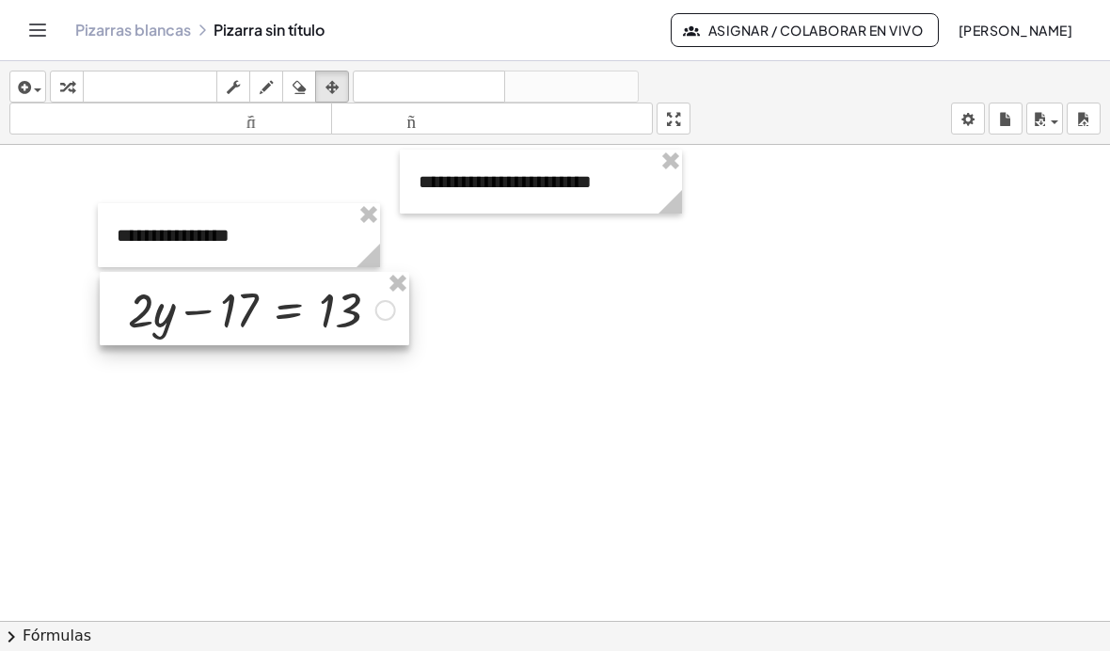
click at [385, 312] on div at bounding box center [255, 308] width 310 height 73
click at [385, 312] on div at bounding box center [256, 308] width 310 height 73
click at [386, 312] on div at bounding box center [256, 308] width 310 height 73
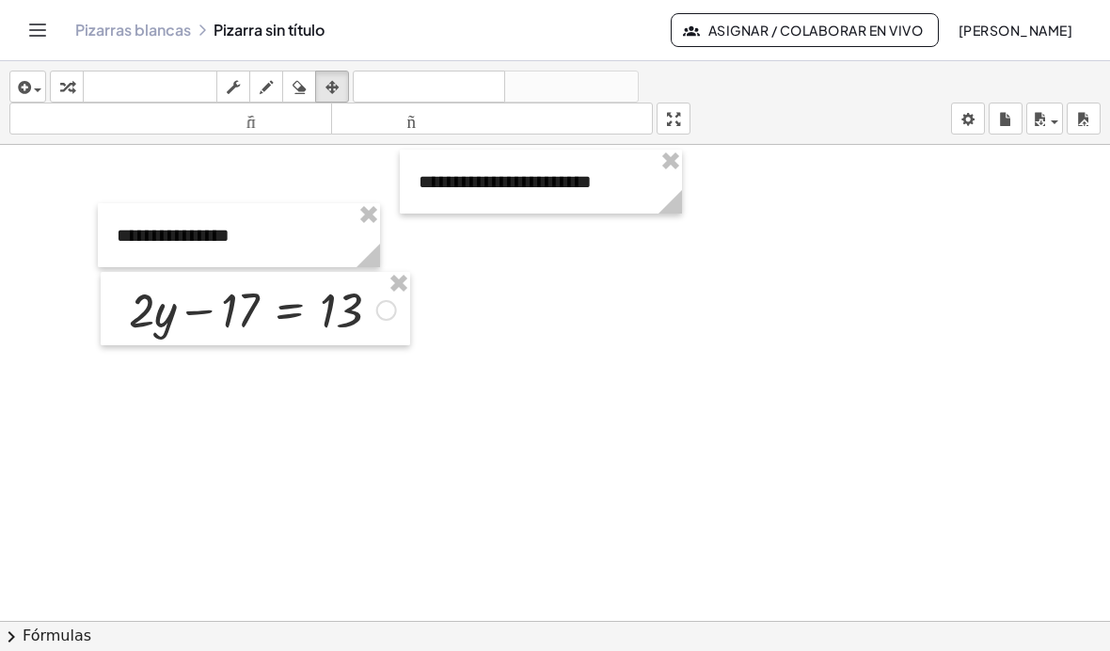
click at [386, 311] on div at bounding box center [256, 308] width 310 height 73
click at [352, 311] on div at bounding box center [256, 308] width 310 height 73
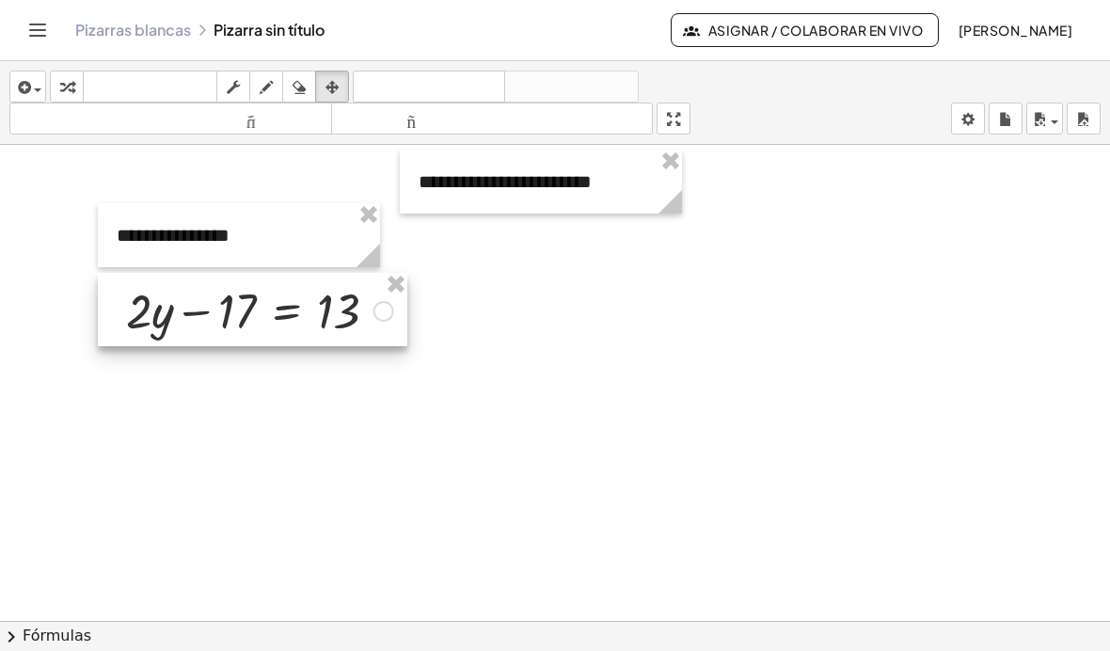
click at [194, 301] on div at bounding box center [253, 309] width 310 height 73
click at [238, 299] on div at bounding box center [253, 307] width 310 height 73
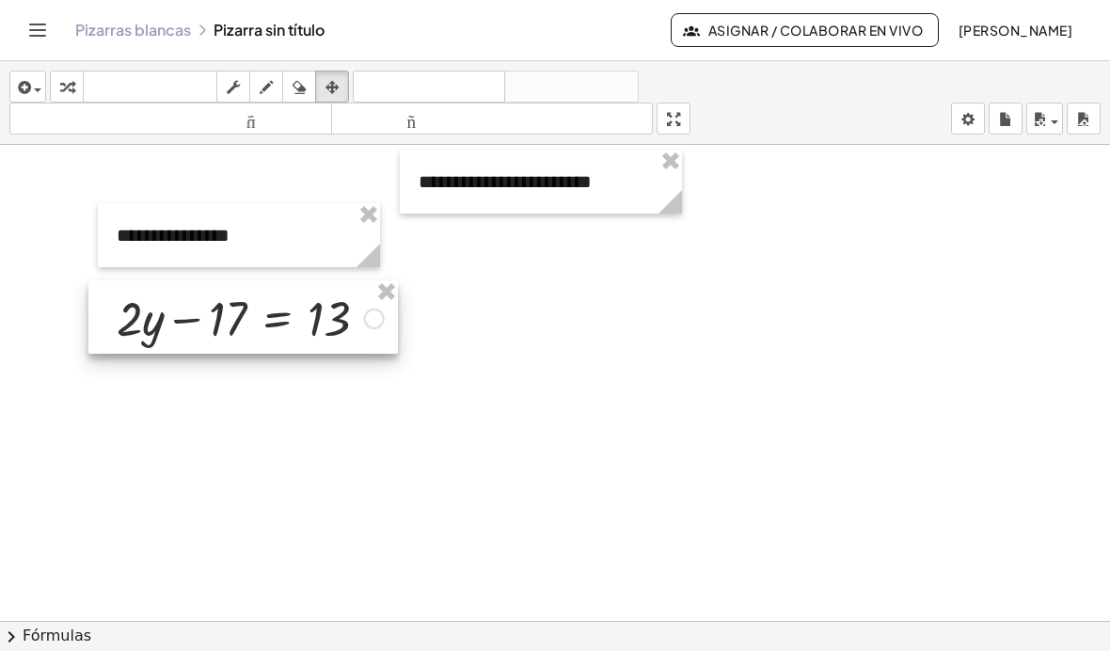
drag, startPoint x: 238, startPoint y: 299, endPoint x: 232, endPoint y: 308, distance: 10.7
click at [230, 308] on div at bounding box center [243, 316] width 310 height 73
drag, startPoint x: 242, startPoint y: 316, endPoint x: 275, endPoint y: 316, distance: 32.9
click at [246, 315] on div at bounding box center [244, 315] width 310 height 73
click at [367, 317] on div at bounding box center [243, 315] width 310 height 73
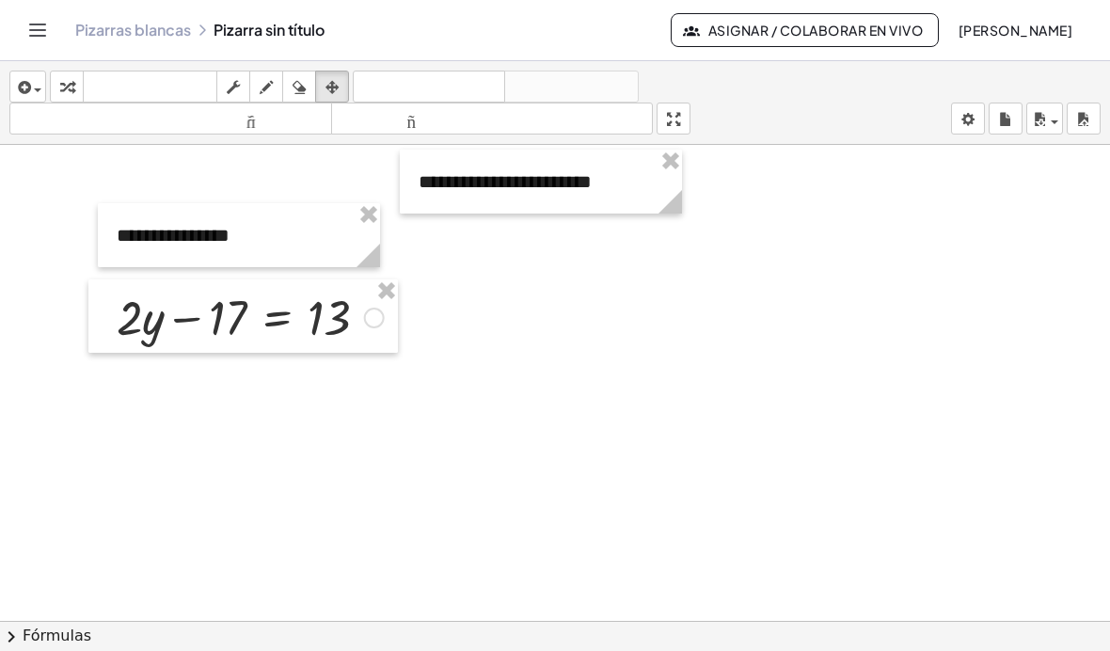
click at [236, 352] on div at bounding box center [243, 315] width 310 height 73
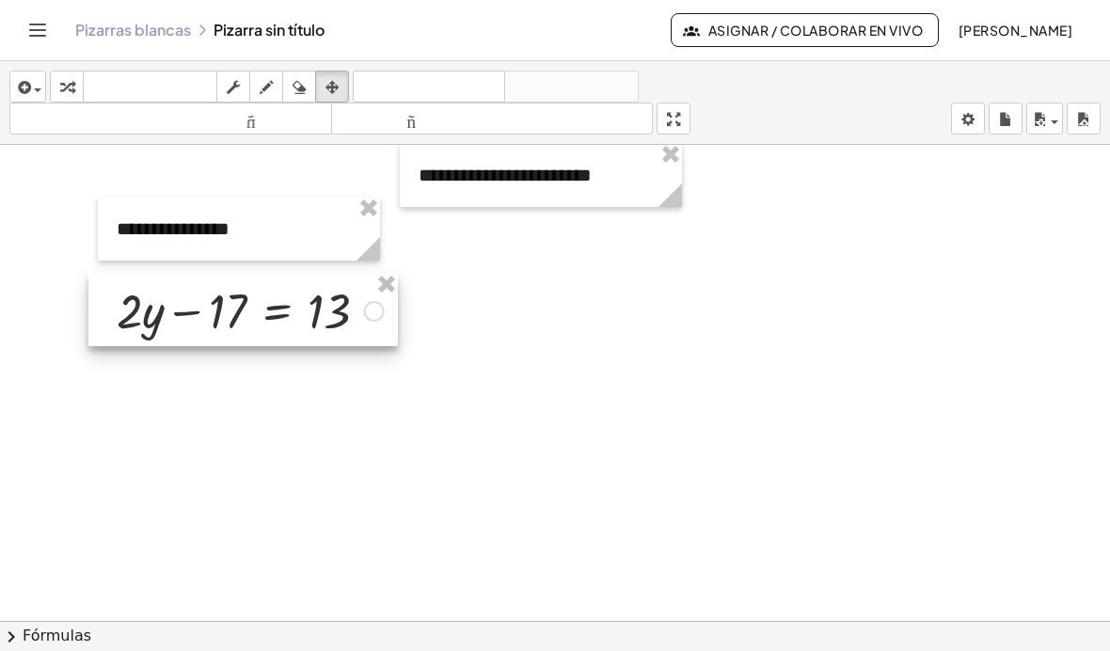
click at [113, 305] on div at bounding box center [243, 309] width 310 height 73
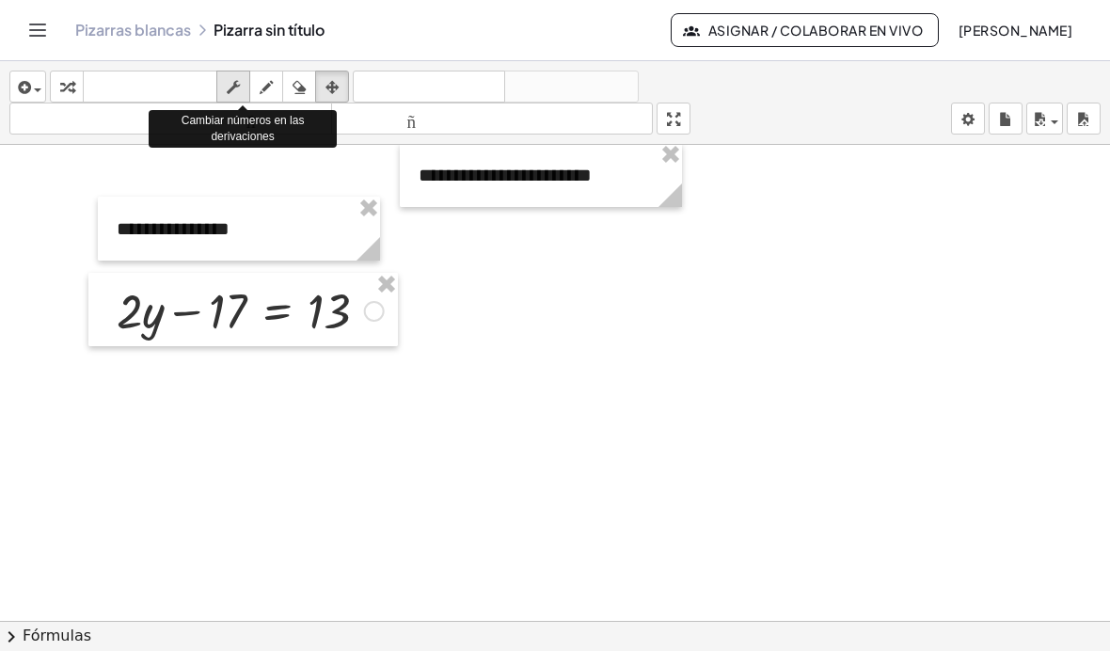
click at [234, 93] on icon "button" at bounding box center [233, 87] width 13 height 23
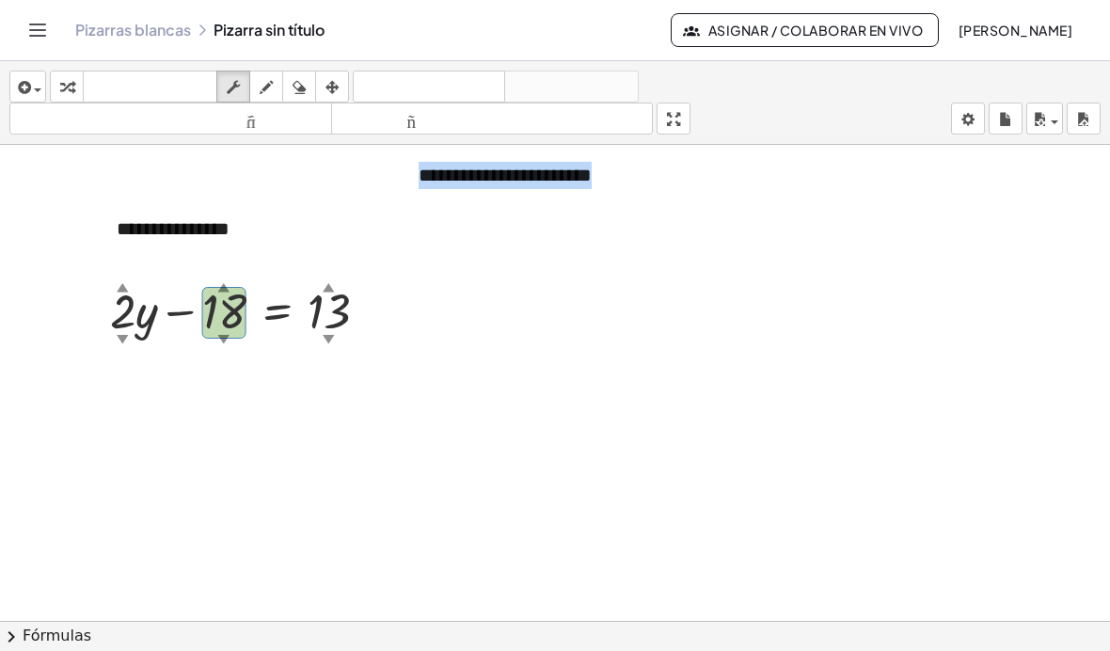
drag, startPoint x: 198, startPoint y: 308, endPoint x: 271, endPoint y: 269, distance: 82.9
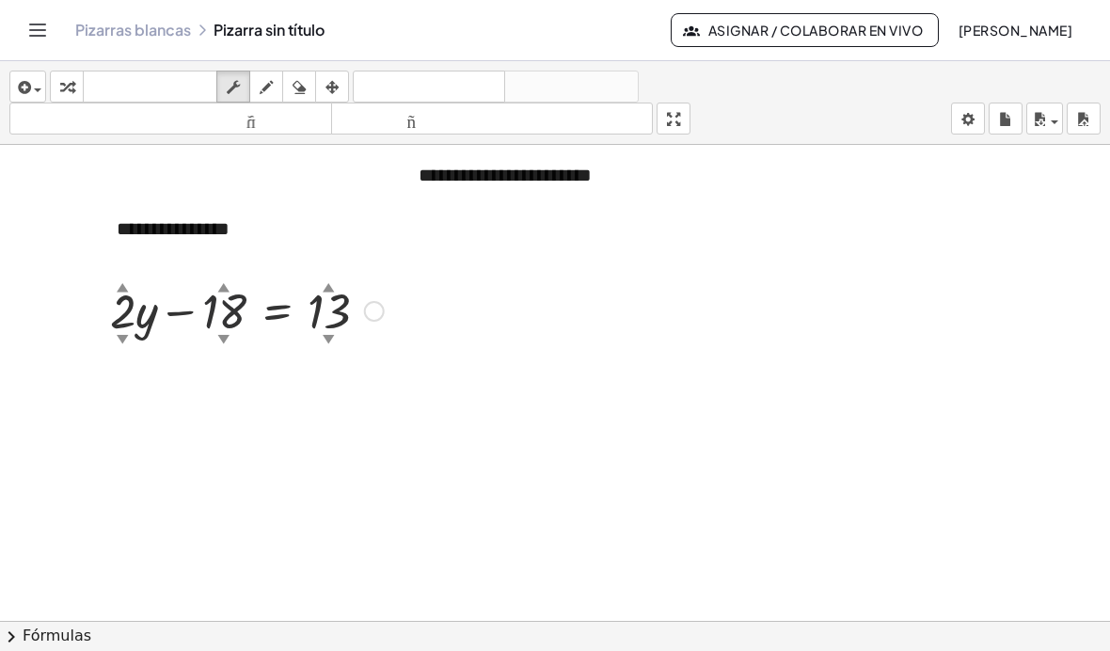
click at [223, 343] on font "▼" at bounding box center [224, 338] width 12 height 14
click at [224, 341] on font "▼" at bounding box center [224, 338] width 12 height 14
click at [222, 292] on font "▲" at bounding box center [224, 286] width 12 height 14
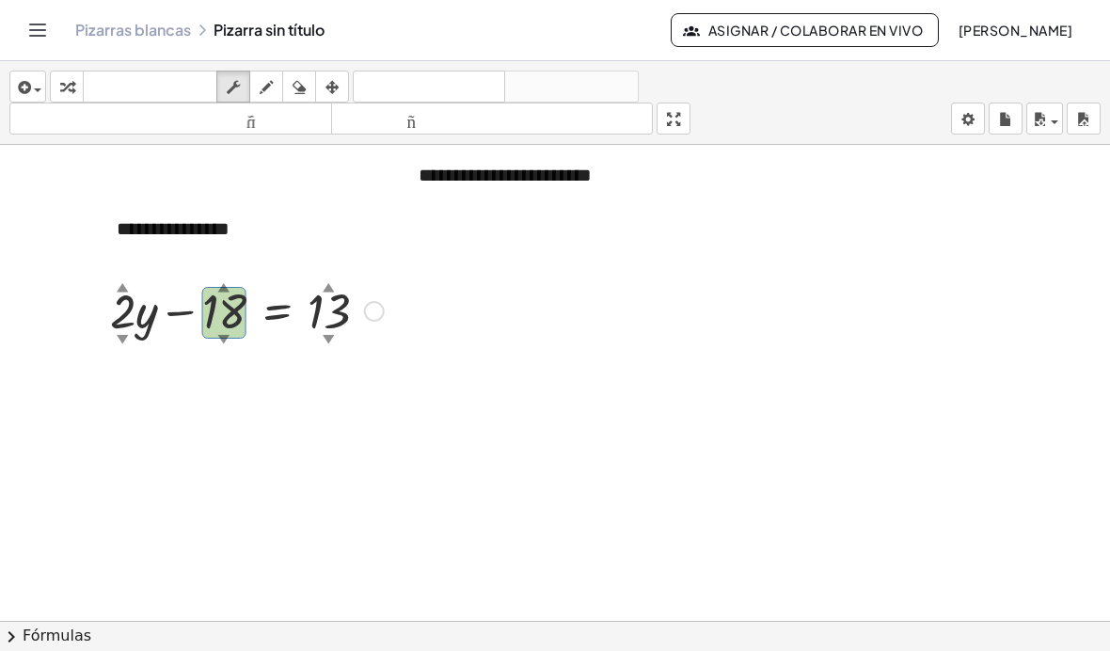
click at [222, 292] on font "▲" at bounding box center [224, 286] width 12 height 14
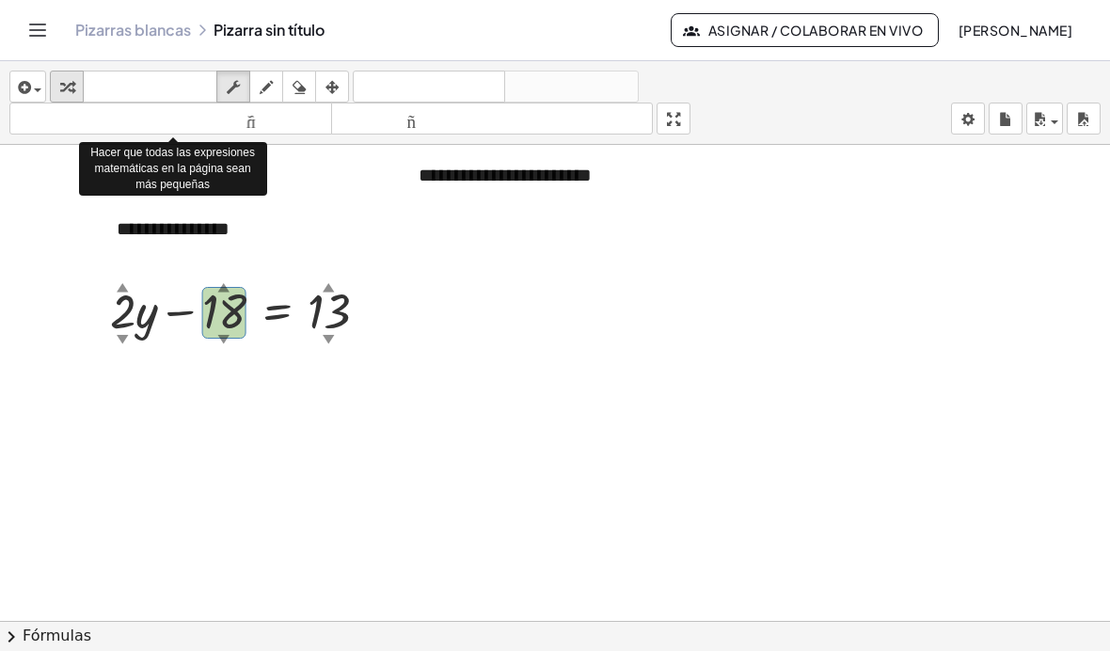
click at [76, 100] on button "transformar" at bounding box center [67, 87] width 34 height 32
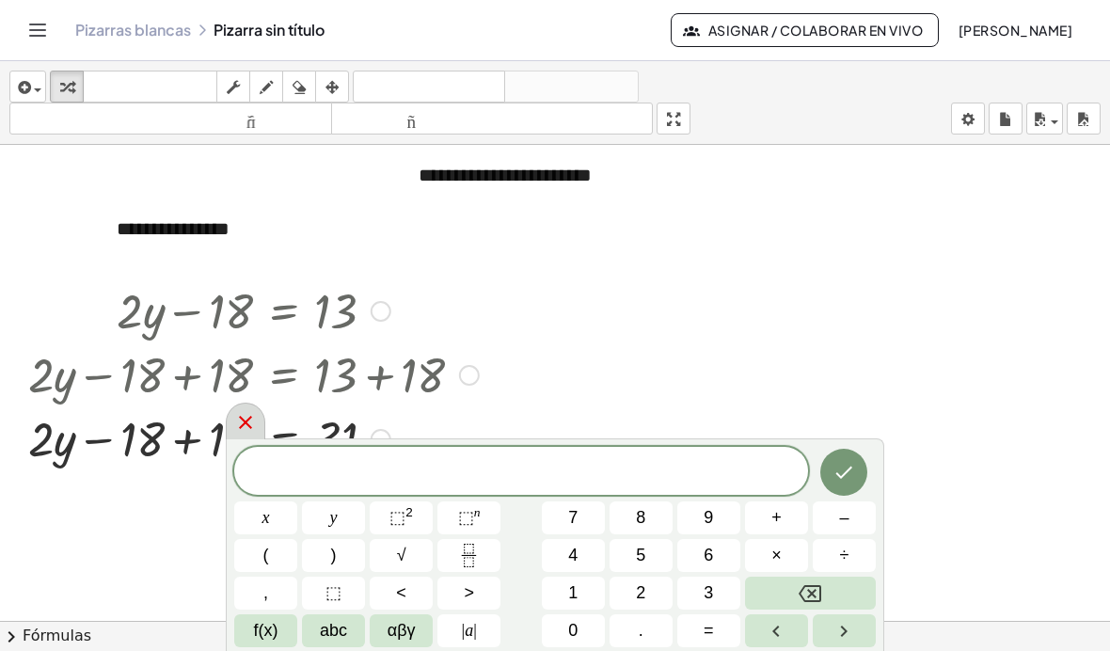
click at [253, 414] on icon at bounding box center [245, 422] width 23 height 23
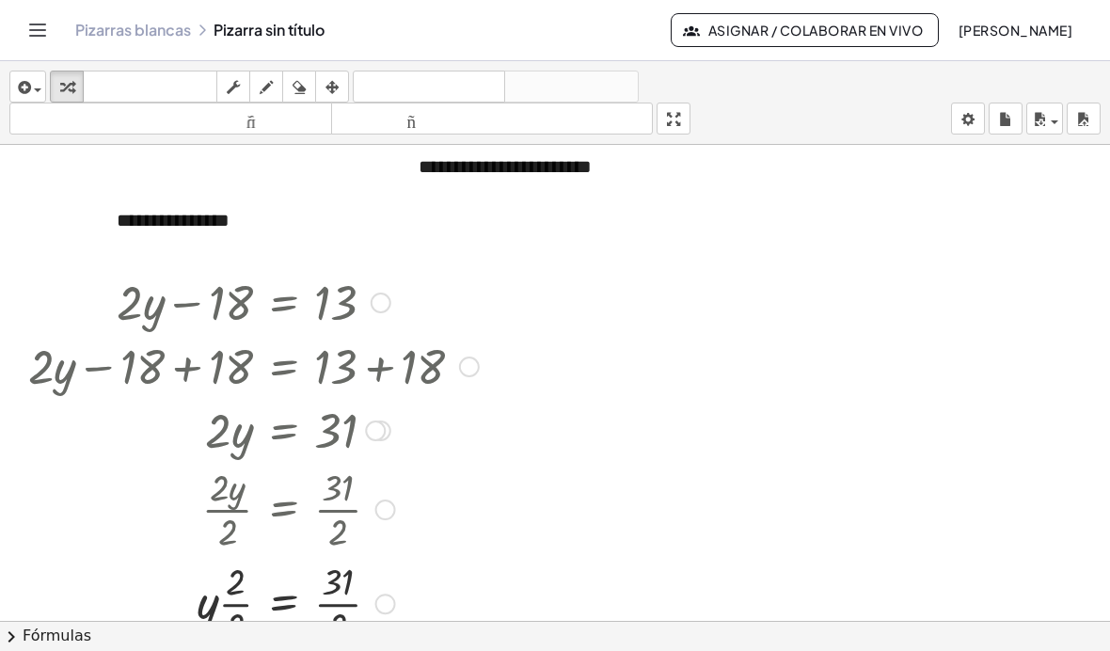
scroll to position [12, 0]
